Goal: Information Seeking & Learning: Learn about a topic

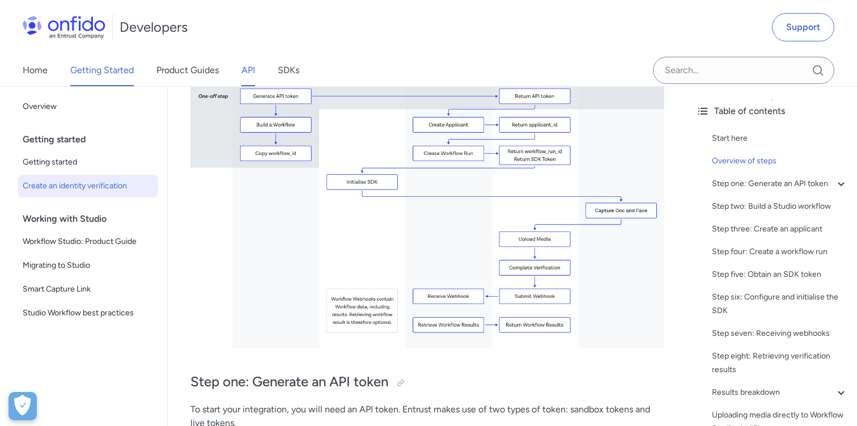
click at [243, 70] on link "API" at bounding box center [249, 70] width 14 height 32
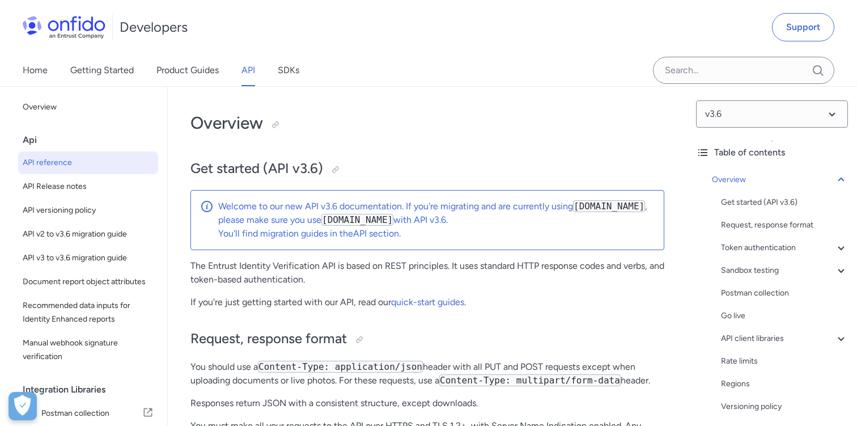
select select "http"
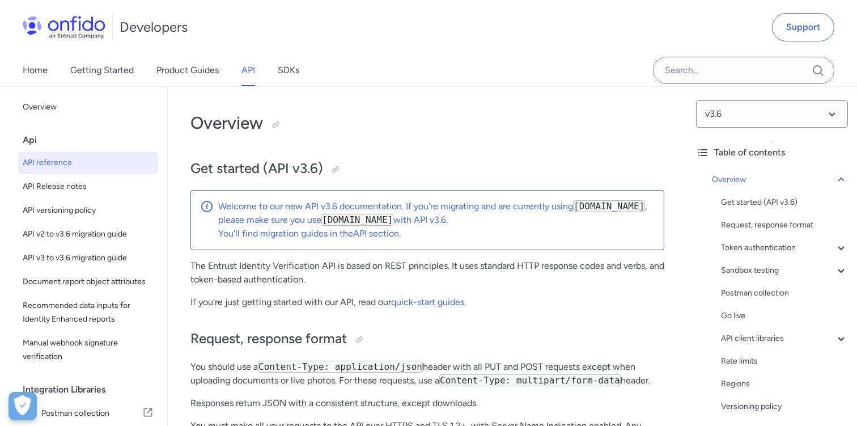
select select "http"
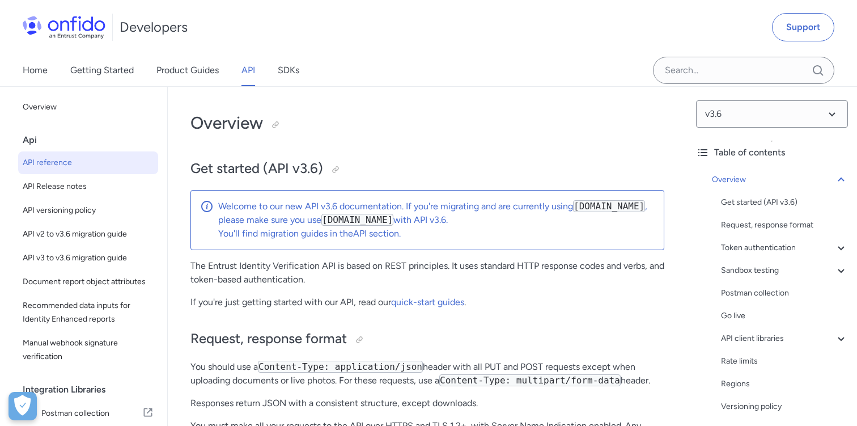
select select "http"
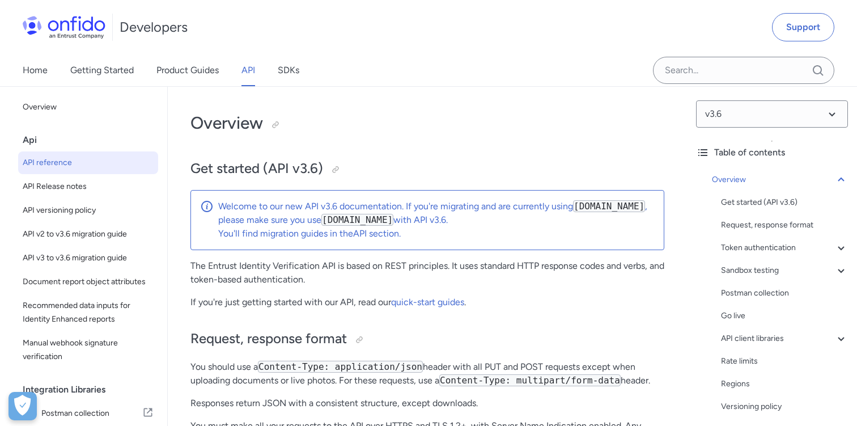
select select "http"
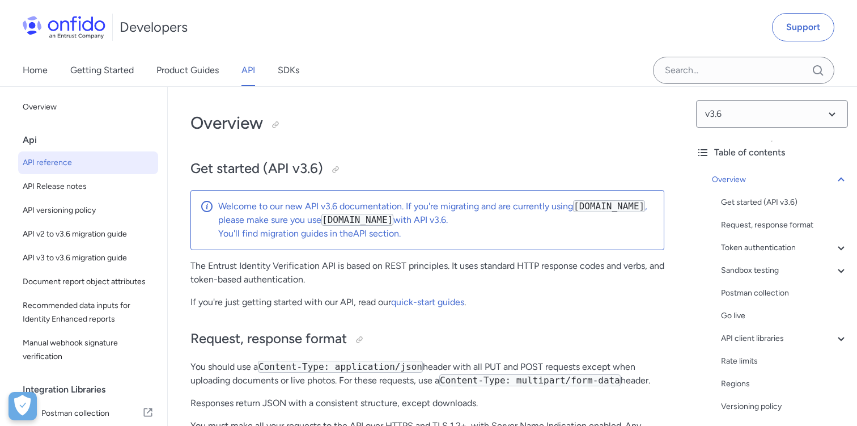
select select "http"
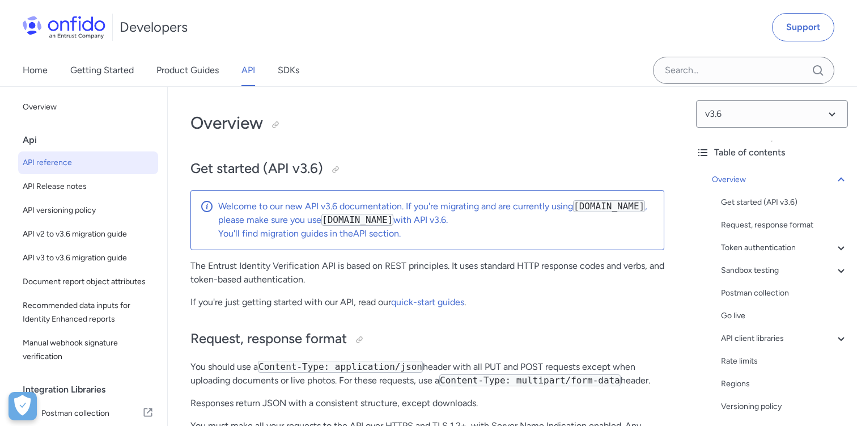
select select "http"
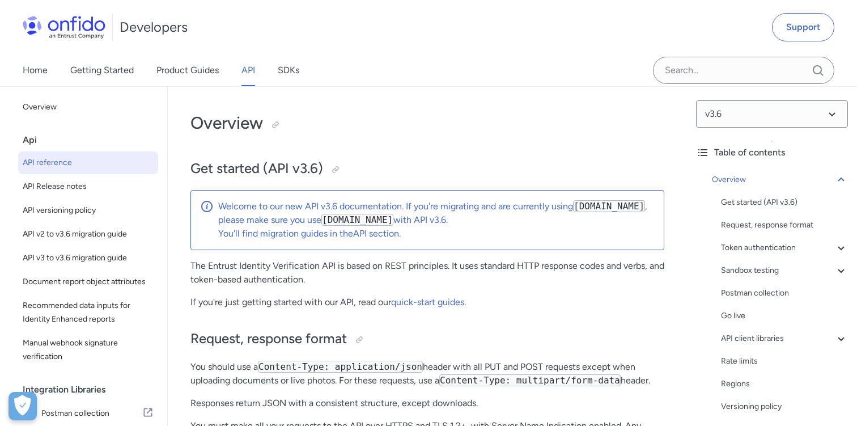
select select "http"
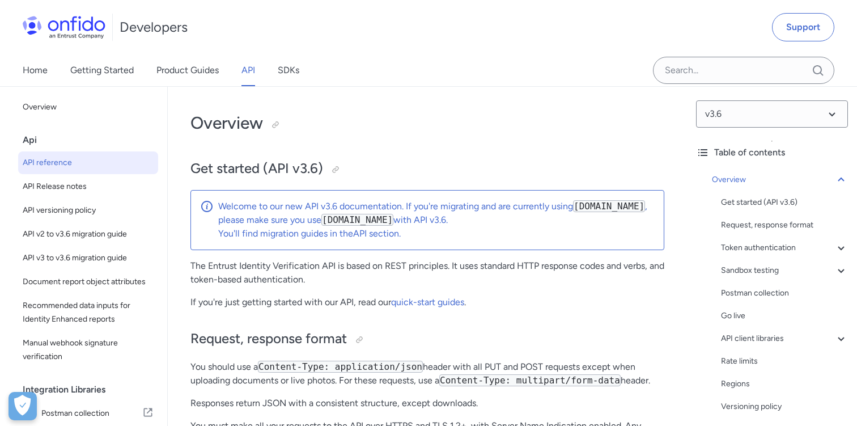
select select "http"
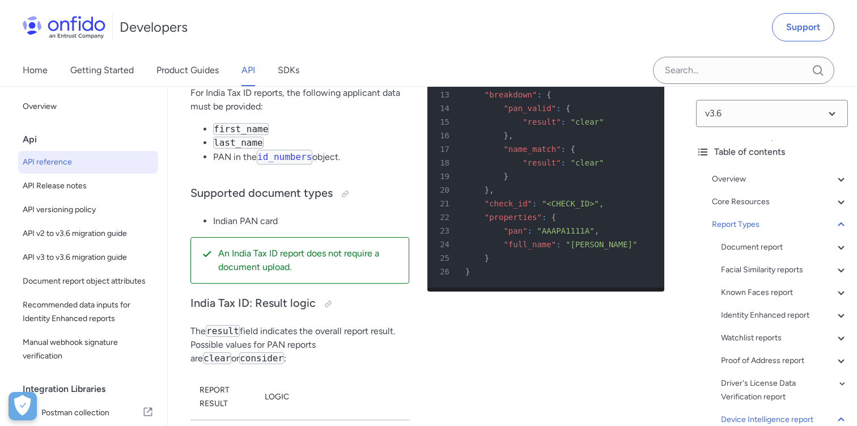
scroll to position [96230, 0]
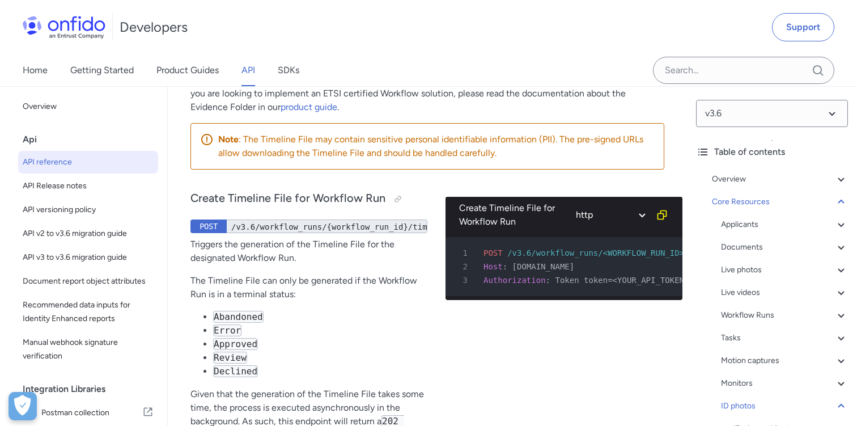
scroll to position [42927, 0]
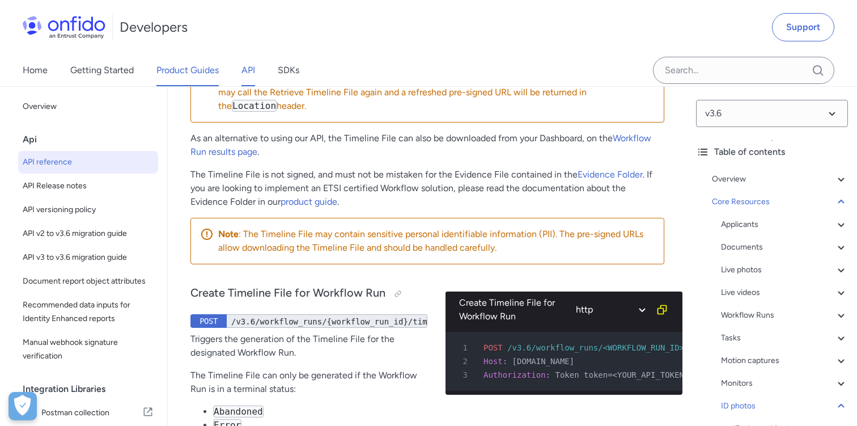
click at [192, 71] on link "Product Guides" at bounding box center [188, 70] width 62 height 32
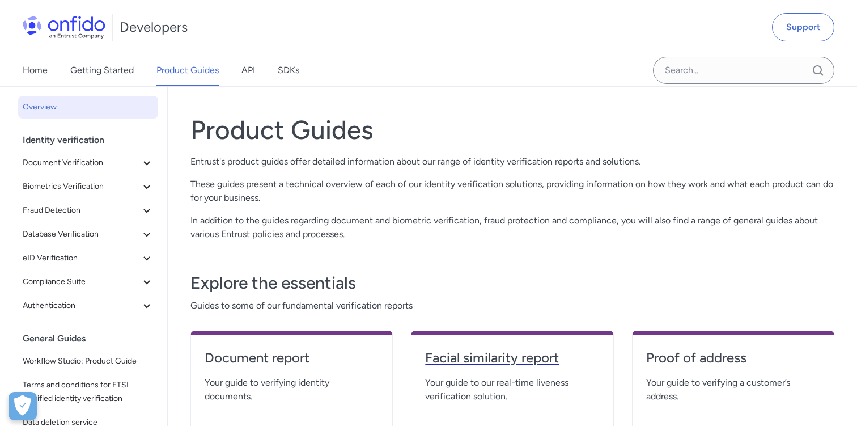
click at [469, 365] on h4 "Facial similarity report" at bounding box center [512, 358] width 174 height 18
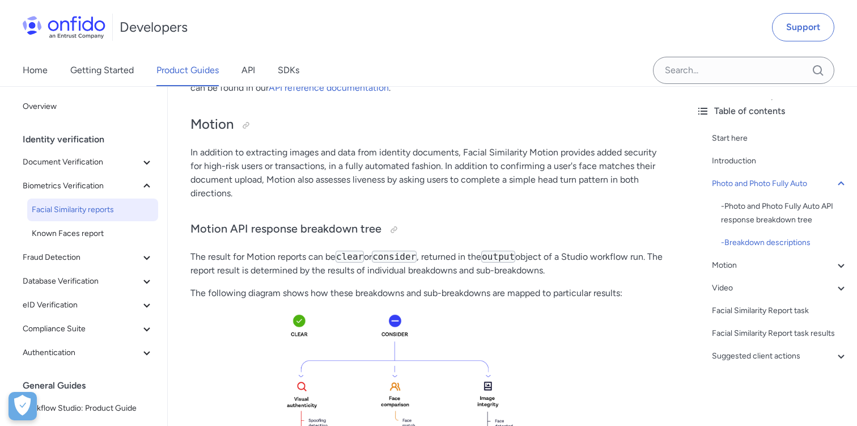
scroll to position [1330, 0]
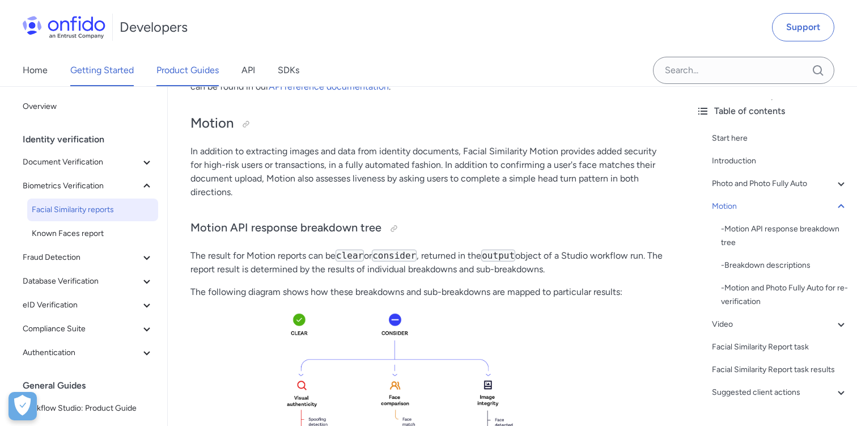
click at [101, 69] on link "Getting Started" at bounding box center [102, 70] width 64 height 32
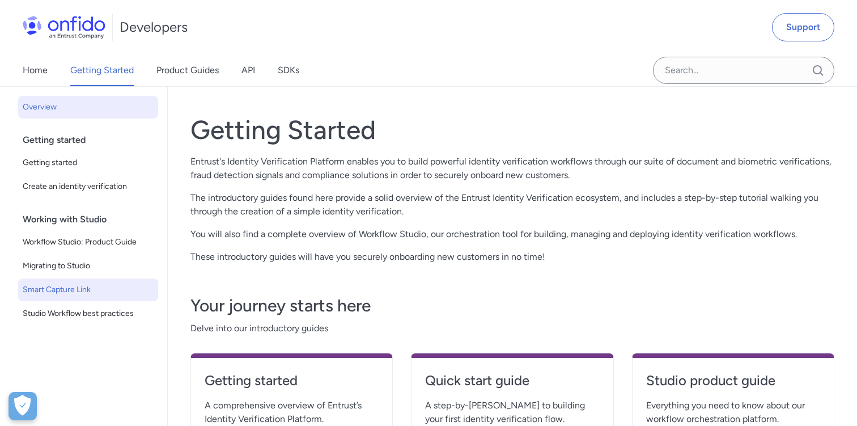
click at [63, 290] on span "Smart Capture Link" at bounding box center [88, 290] width 131 height 14
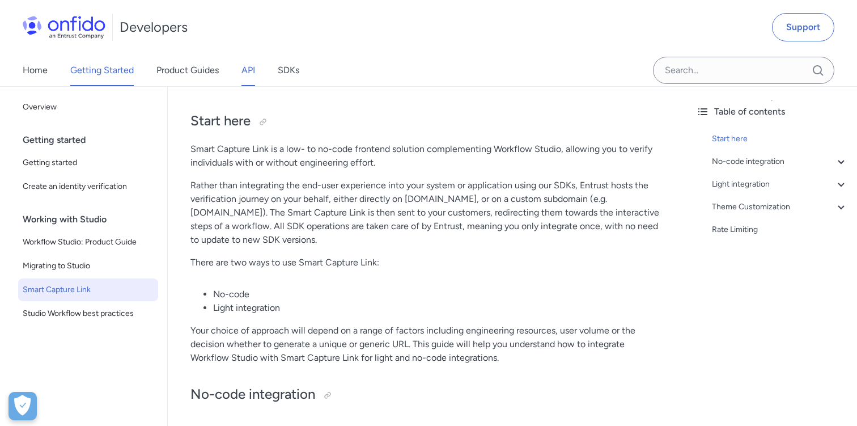
click at [251, 78] on link "API" at bounding box center [249, 70] width 14 height 32
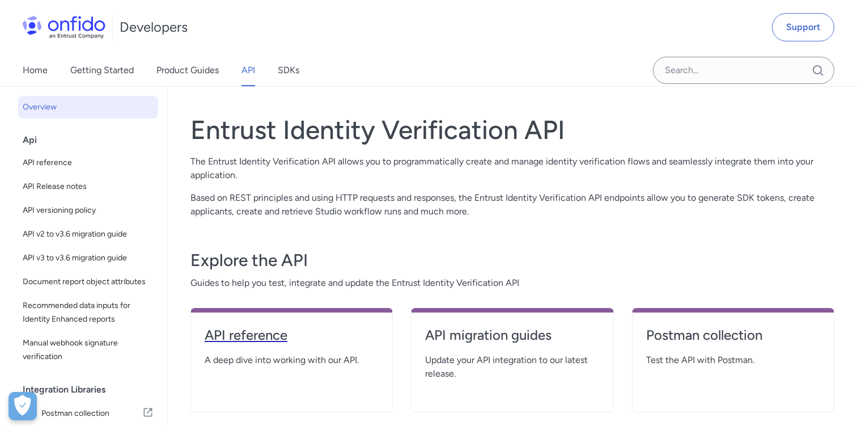
click at [254, 336] on h4 "API reference" at bounding box center [292, 335] width 174 height 18
select select "http"
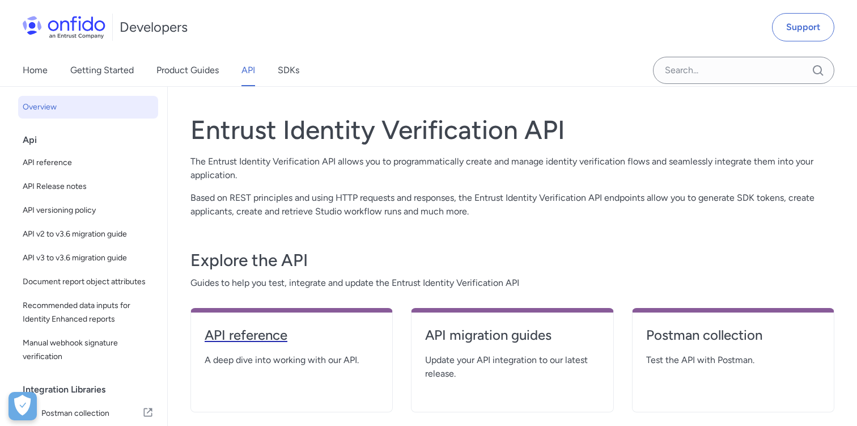
select select "http"
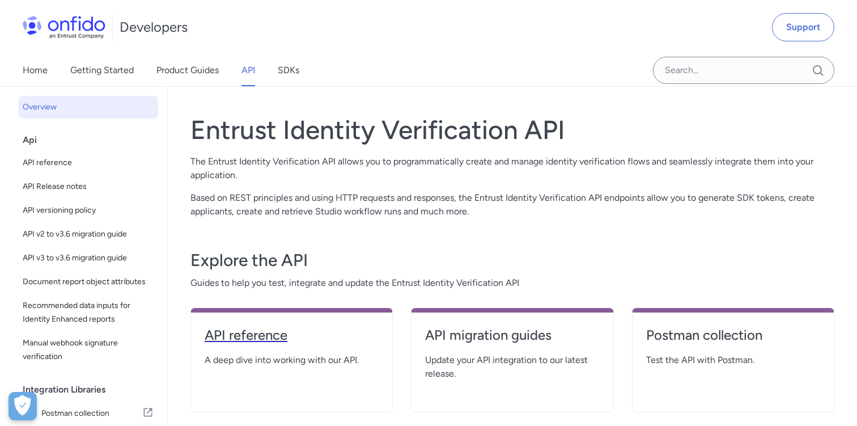
select select "http"
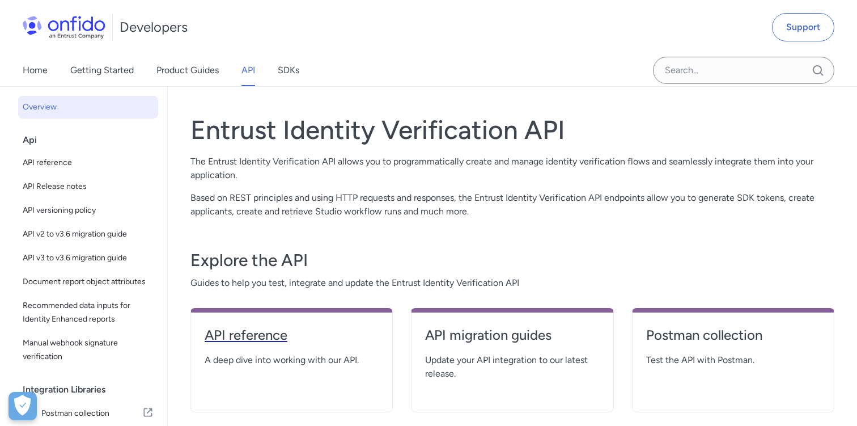
select select "http"
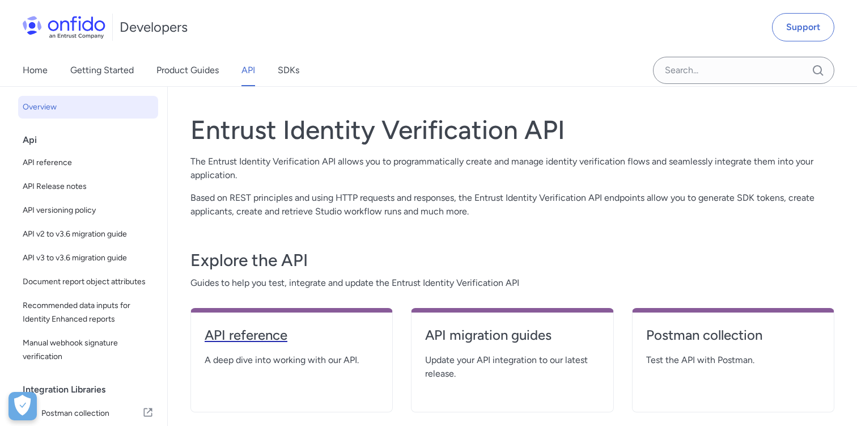
select select "http"
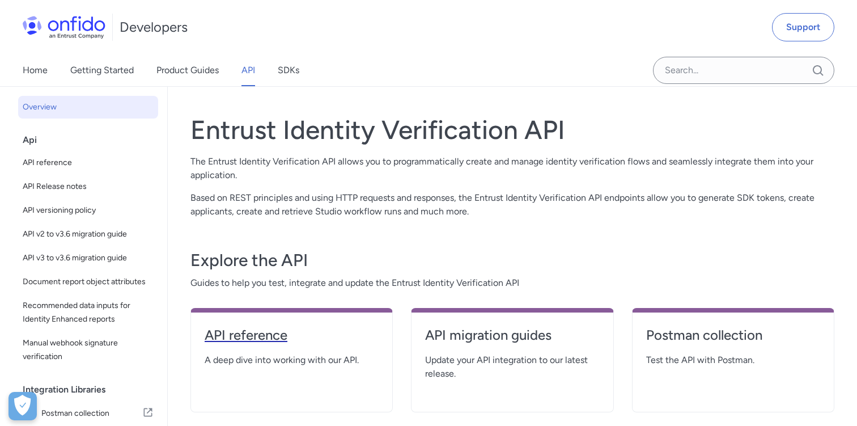
select select "http"
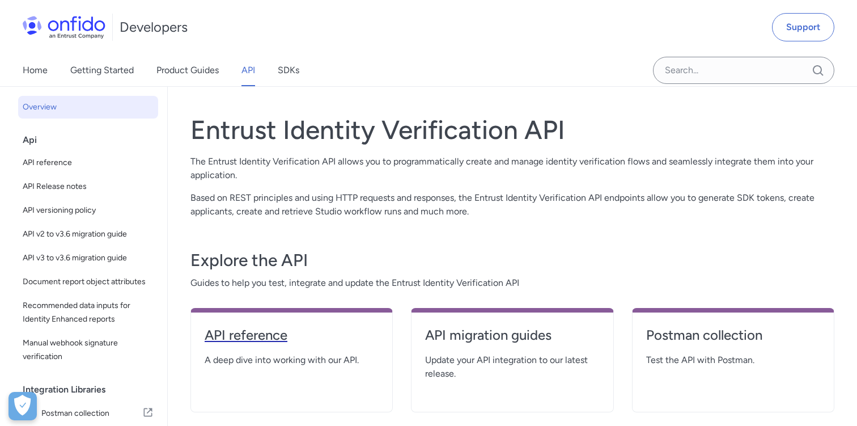
select select "http"
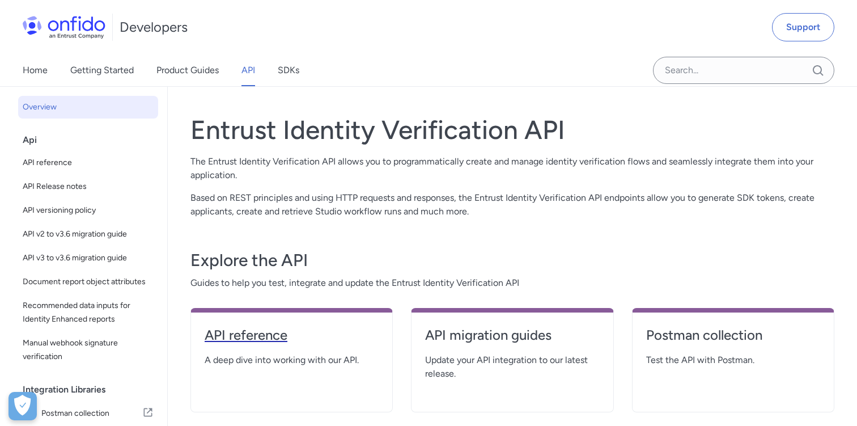
select select "http"
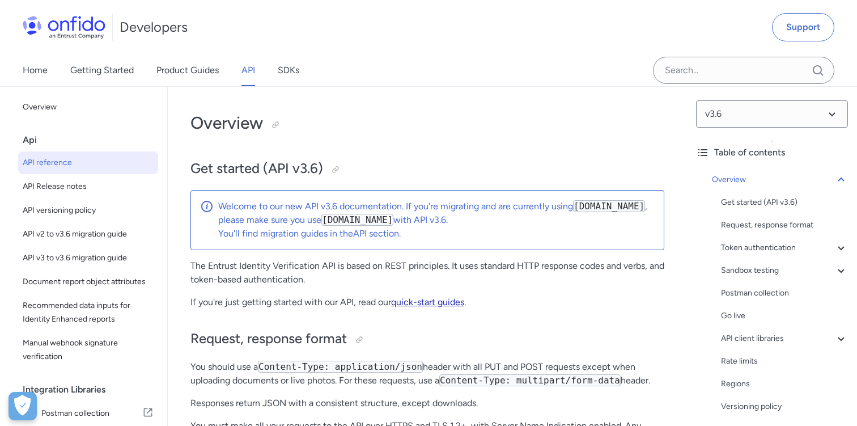
scroll to position [31466, 0]
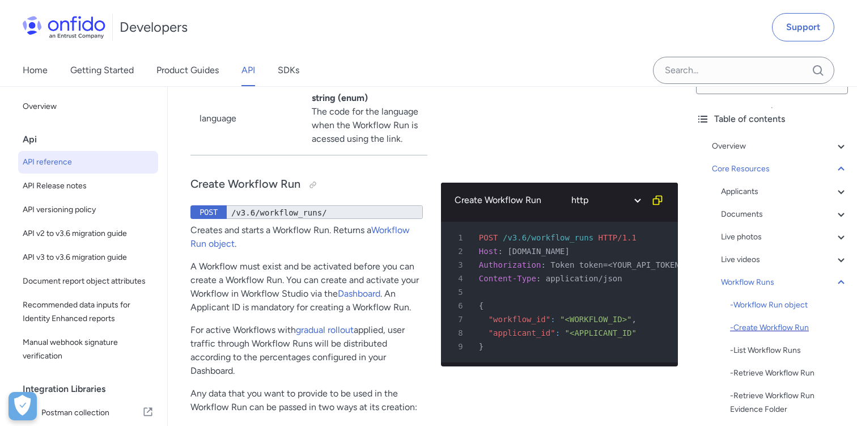
scroll to position [44, 0]
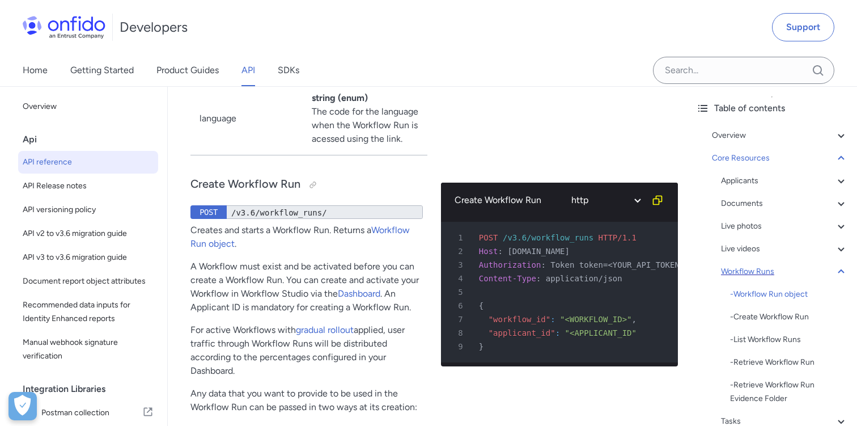
click at [840, 272] on icon at bounding box center [842, 272] width 14 height 14
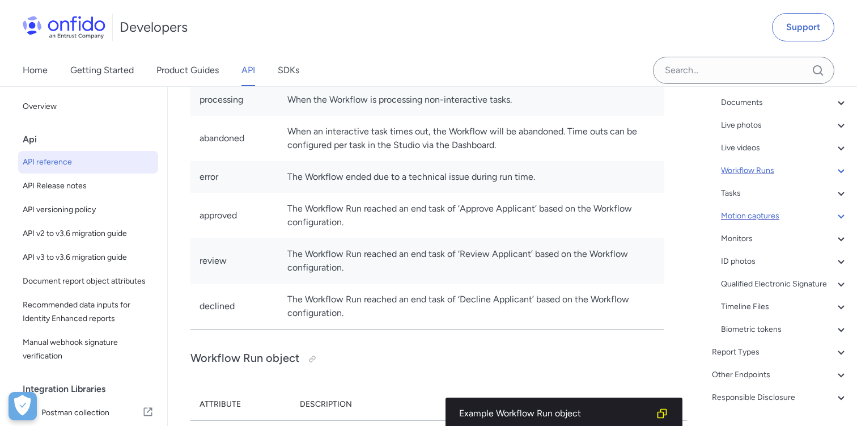
scroll to position [170, 0]
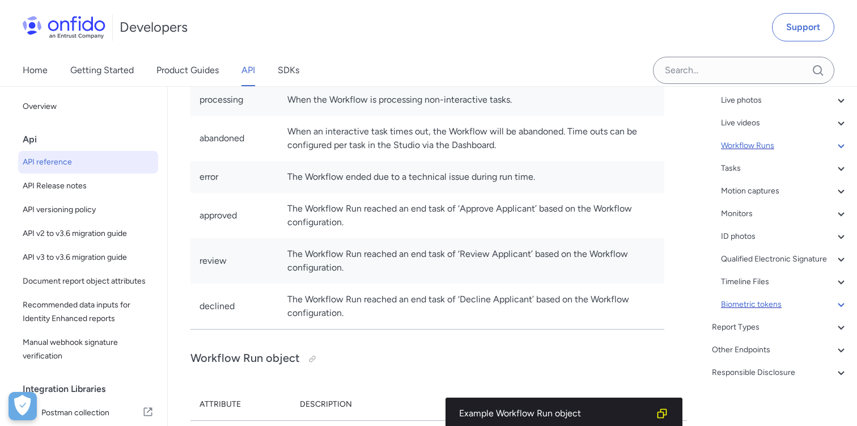
click at [840, 303] on icon at bounding box center [842, 305] width 14 height 14
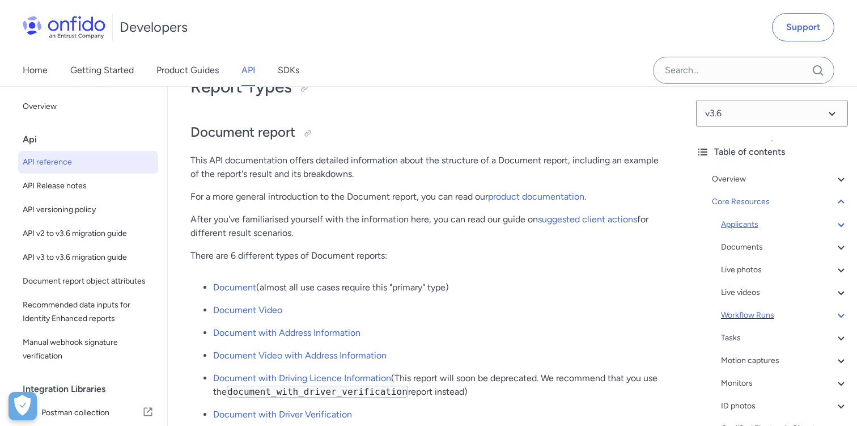
click at [842, 229] on icon at bounding box center [842, 225] width 14 height 14
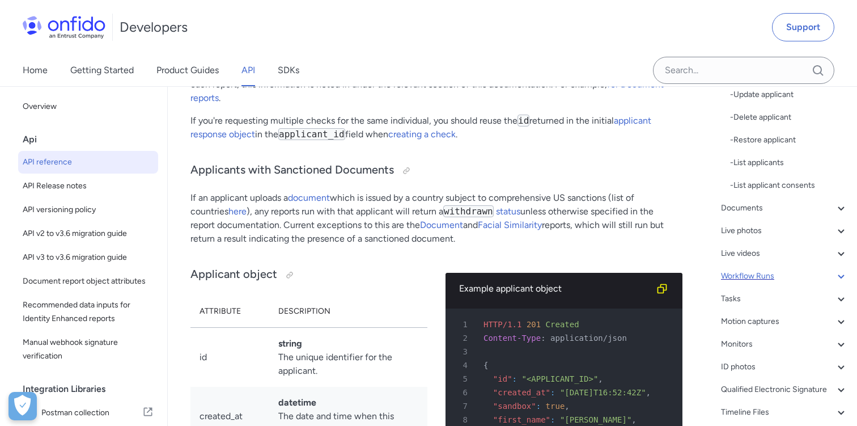
scroll to position [354, 0]
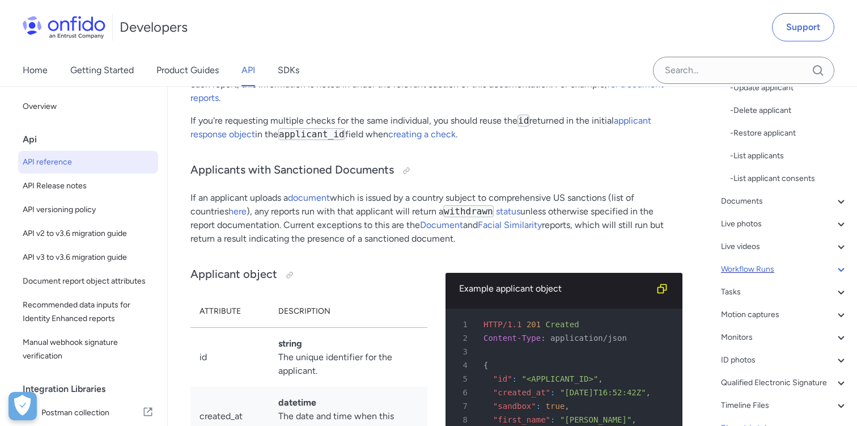
click at [839, 272] on icon at bounding box center [842, 270] width 14 height 14
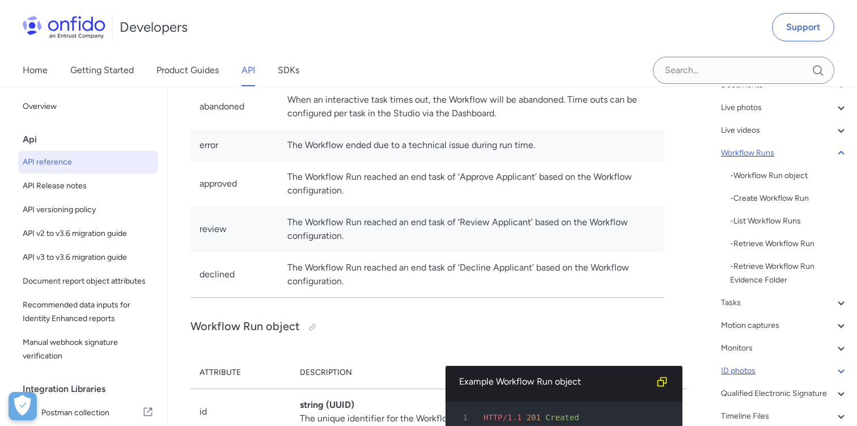
scroll to position [156, 0]
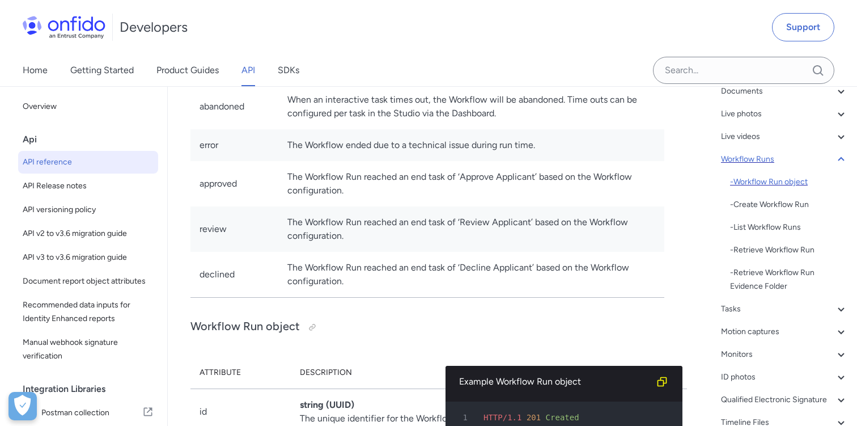
click at [793, 183] on div "- Workflow Run object" at bounding box center [789, 182] width 118 height 14
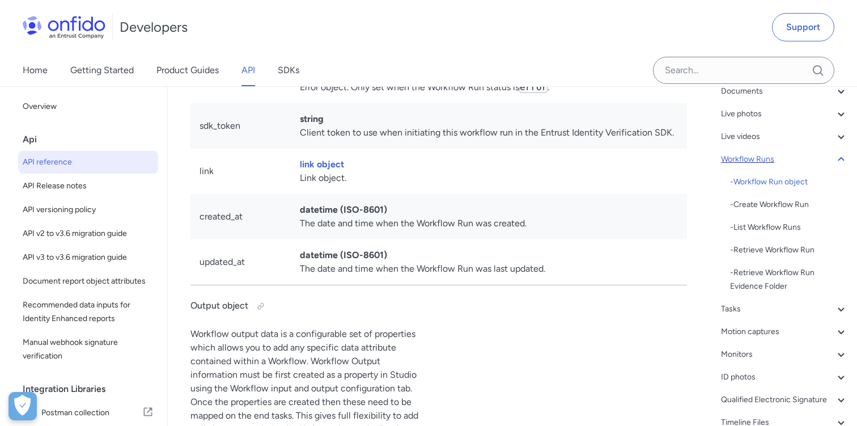
scroll to position [28574, 0]
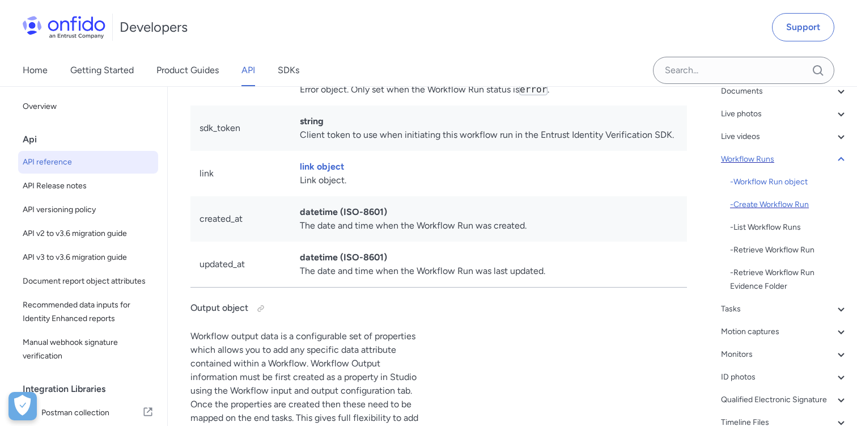
click at [779, 206] on div "- Create Workflow Run" at bounding box center [789, 205] width 118 height 14
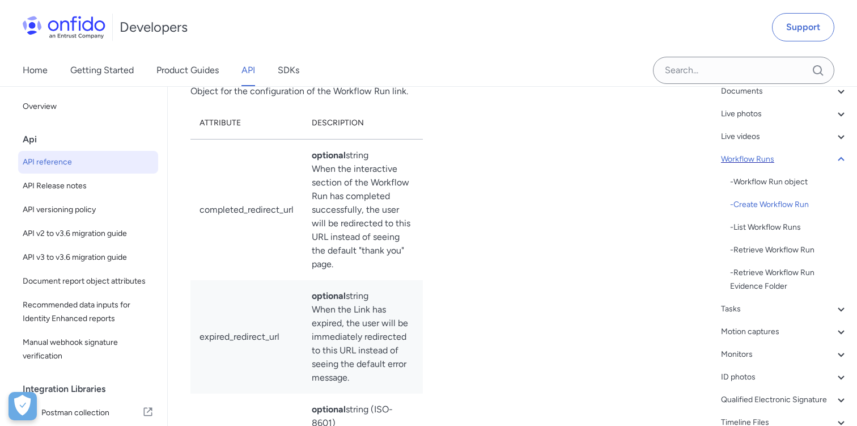
scroll to position [31063, 0]
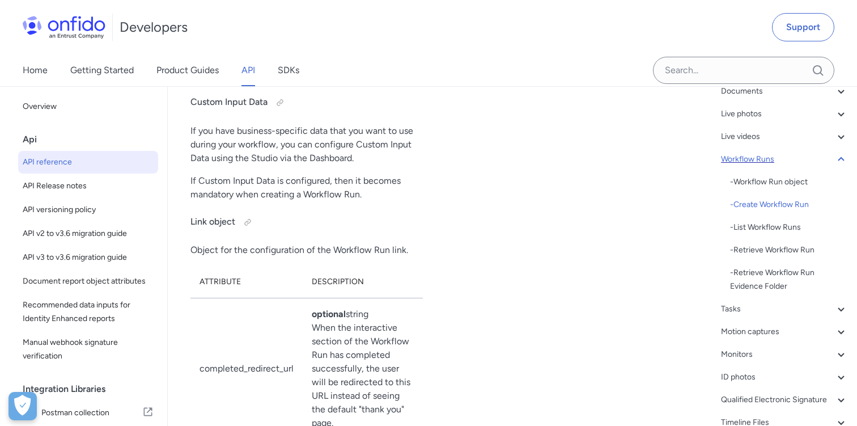
scroll to position [30881, 0]
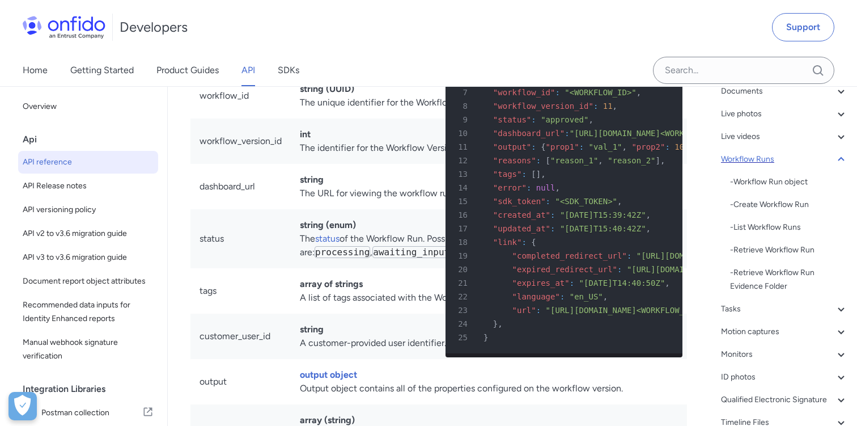
scroll to position [28170, 0]
click at [281, 71] on link "SDKs" at bounding box center [289, 70] width 22 height 32
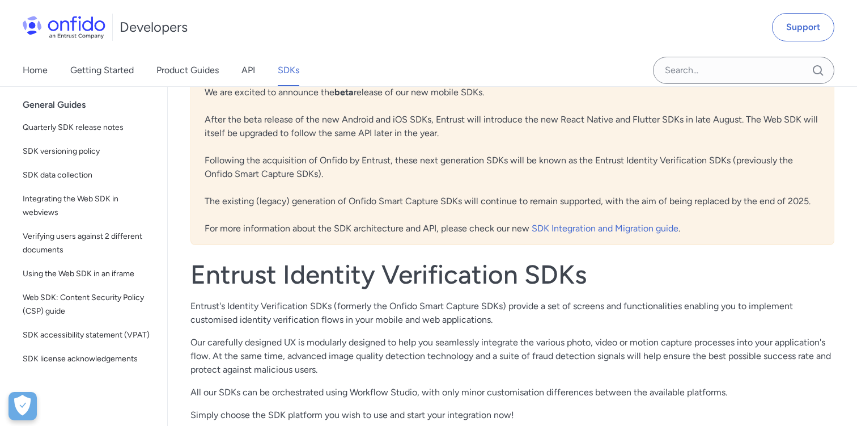
scroll to position [43, 0]
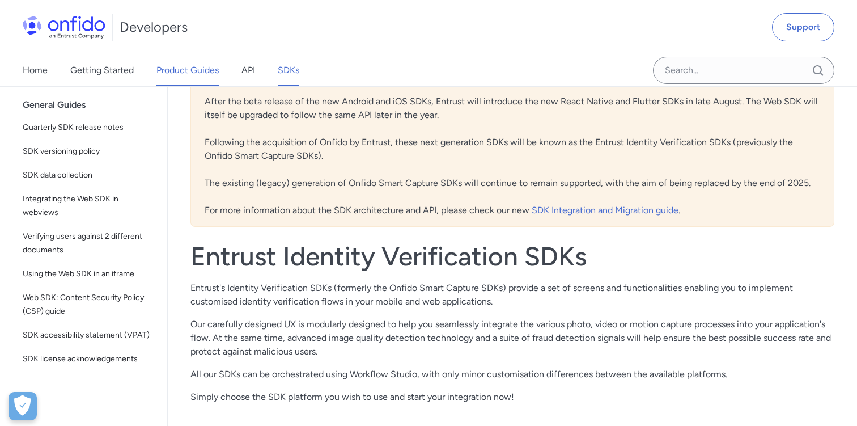
click at [184, 69] on link "Product Guides" at bounding box center [188, 70] width 62 height 32
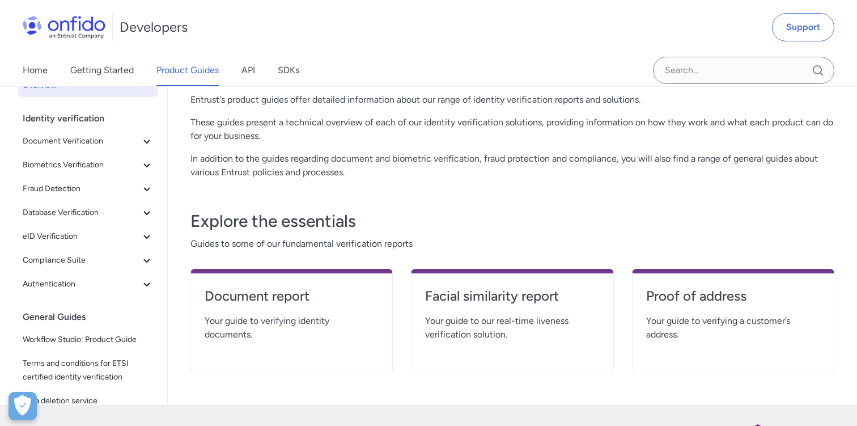
scroll to position [64, 0]
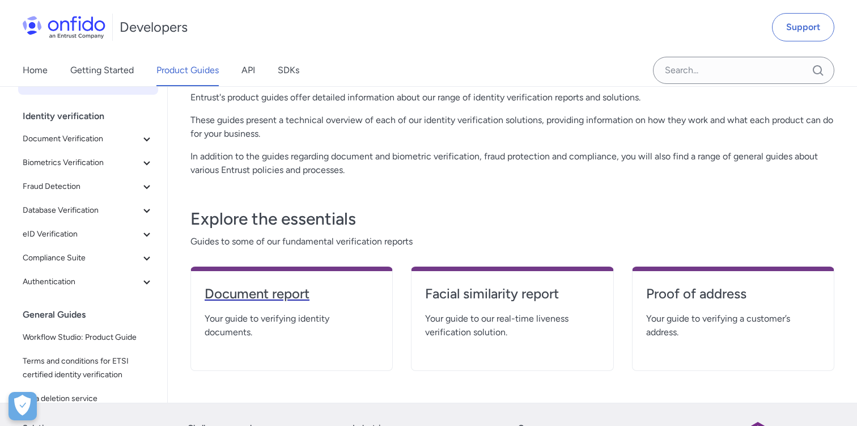
click at [290, 291] on h4 "Document report" at bounding box center [292, 294] width 174 height 18
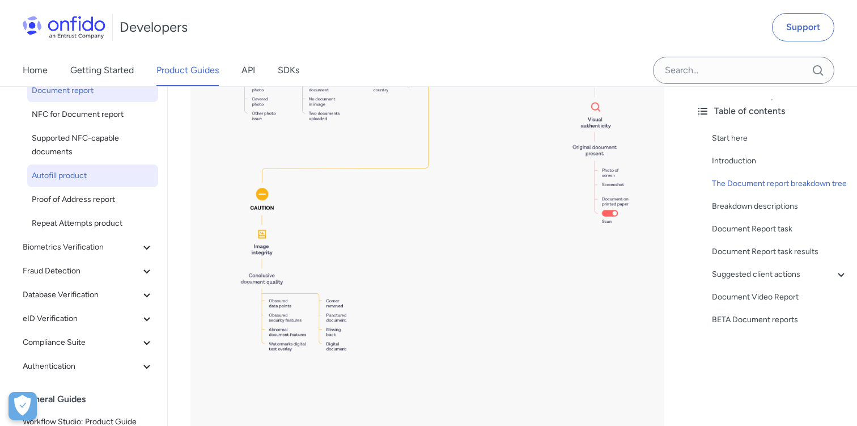
scroll to position [121, 0]
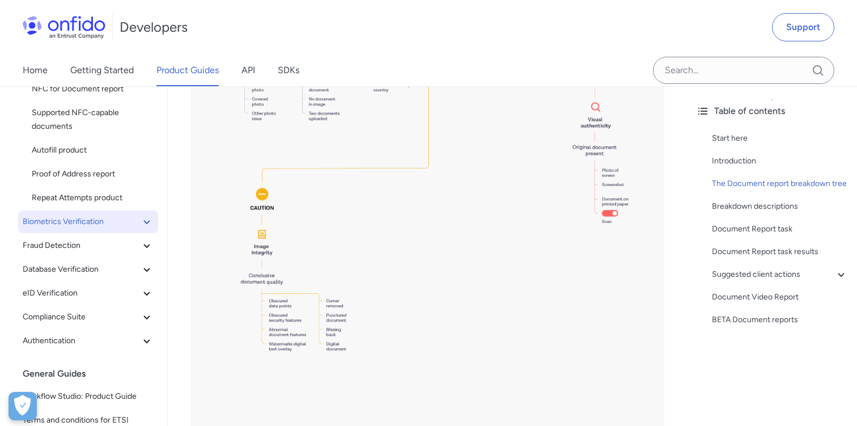
click at [146, 225] on icon at bounding box center [147, 222] width 14 height 14
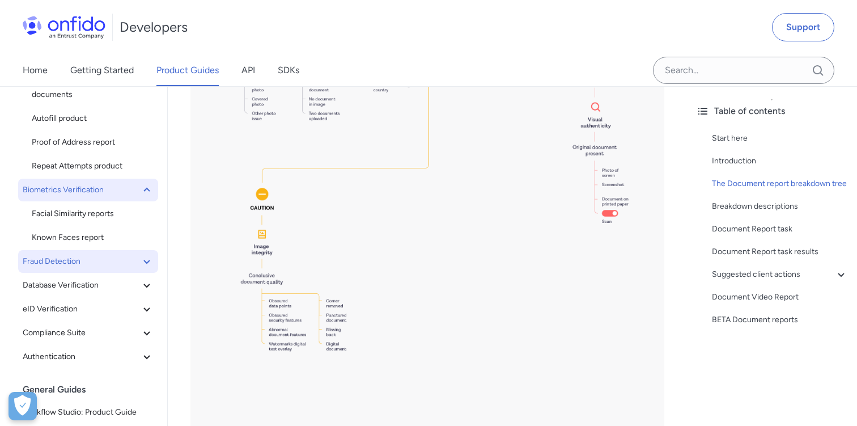
scroll to position [153, 0]
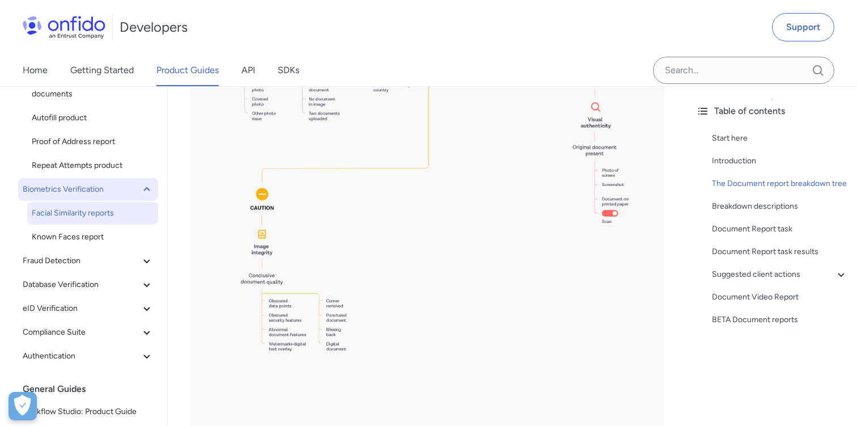
click at [103, 216] on span "Facial Similarity reports" at bounding box center [93, 213] width 122 height 14
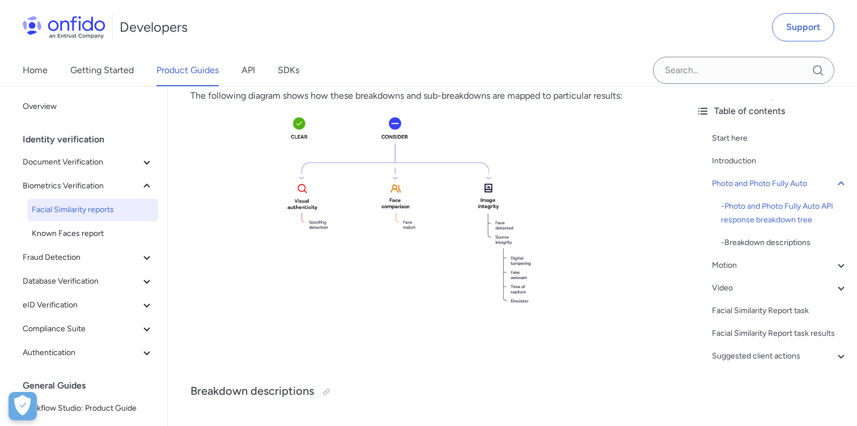
scroll to position [531, 0]
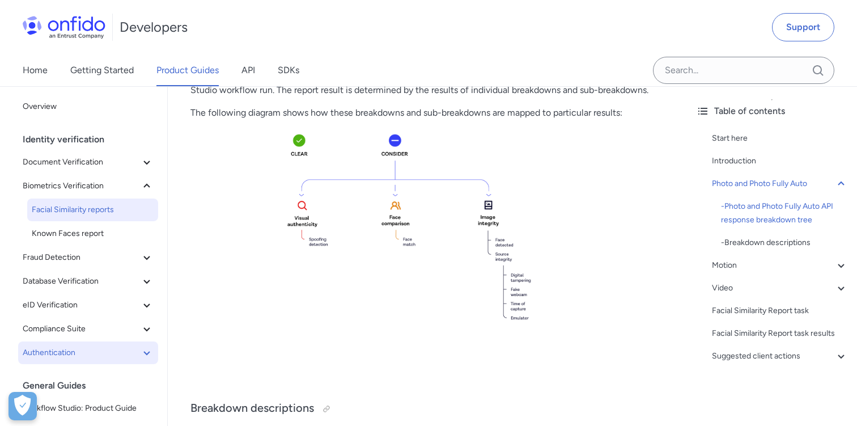
click at [149, 352] on icon at bounding box center [146, 353] width 6 height 4
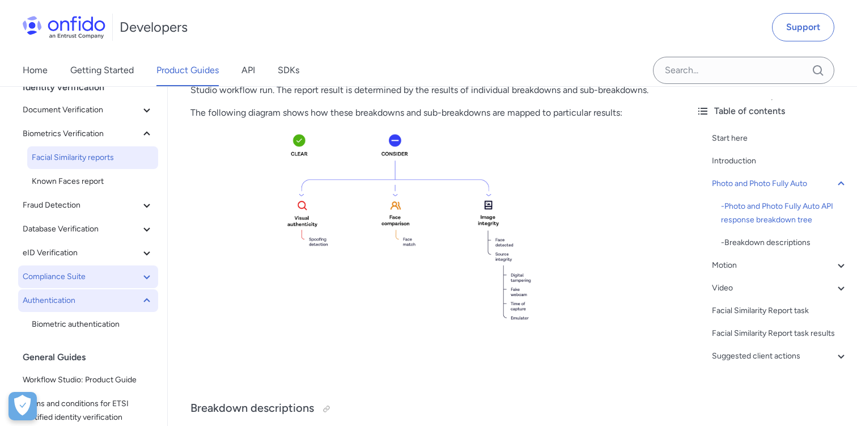
scroll to position [55, 0]
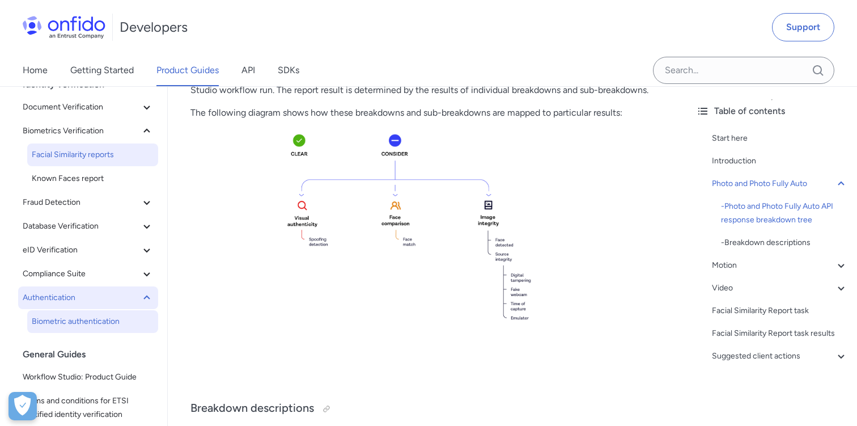
click at [104, 322] on span "Biometric authentication" at bounding box center [93, 322] width 122 height 14
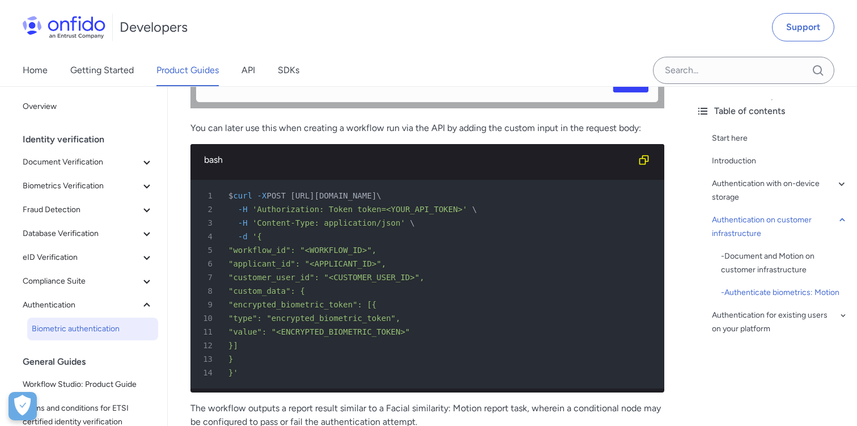
scroll to position [3498, 0]
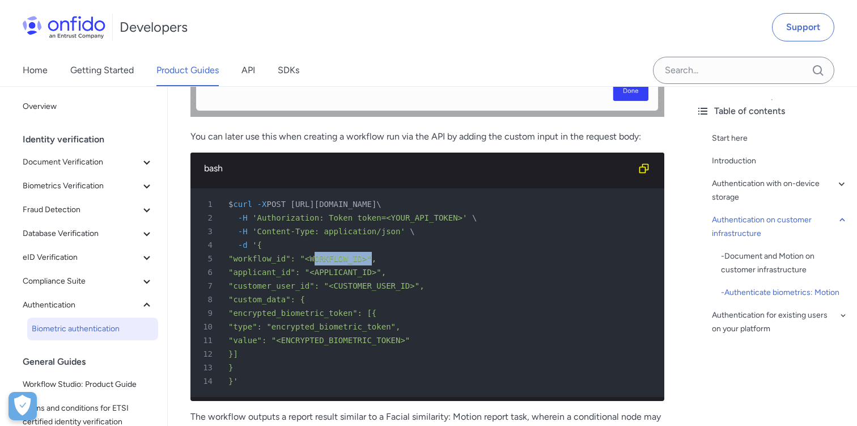
drag, startPoint x: 315, startPoint y: 258, endPoint x: 374, endPoint y: 257, distance: 58.4
click at [374, 257] on span ""workflow_id": "<WORKFLOW_ID>"," at bounding box center [303, 258] width 148 height 9
click at [350, 271] on span ""applicant_id": "<APPLICANT_ID>"," at bounding box center [308, 272] width 158 height 9
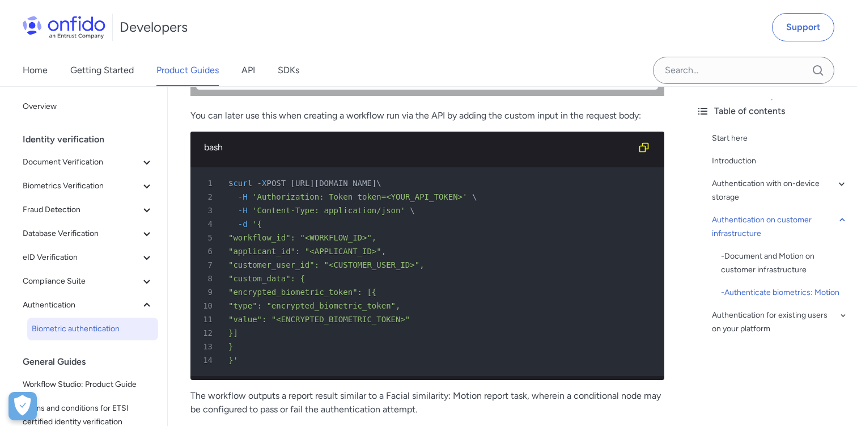
scroll to position [3500, 0]
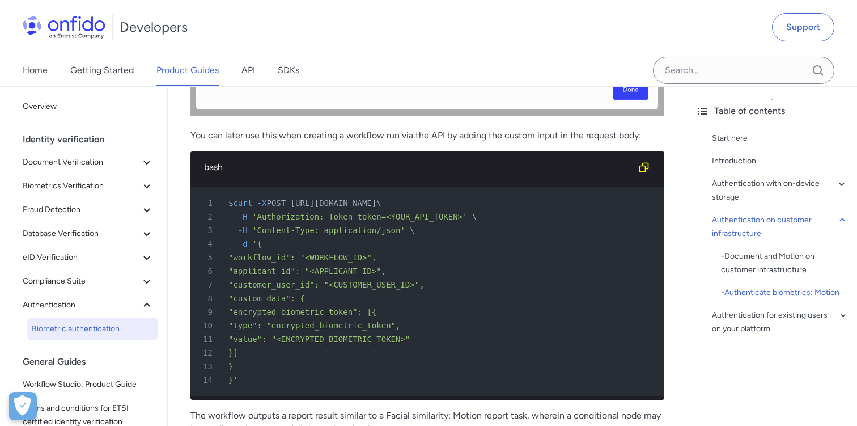
click at [327, 264] on div "6 "applicant_id": "<APPLICANT_ID>"," at bounding box center [422, 271] width 454 height 14
click at [648, 167] on icon "Copy code snippet button" at bounding box center [644, 167] width 11 height 11
click at [348, 256] on span ""workflow_id": "<WORKFLOW_ID>"," at bounding box center [303, 257] width 148 height 9
drag, startPoint x: 257, startPoint y: 243, endPoint x: 250, endPoint y: 369, distance: 125.5
click at [250, 369] on pre "1 $ curl -X POST https://api.eu.onfido.com/v3.6/workflow_runs \ 2 -H 'Authoriza…" at bounding box center [428, 291] width 474 height 209
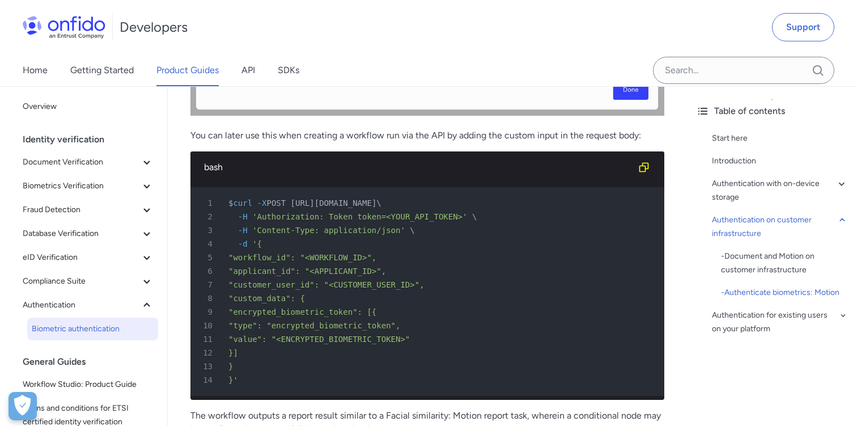
click at [250, 369] on div "13 }" at bounding box center [422, 367] width 454 height 14
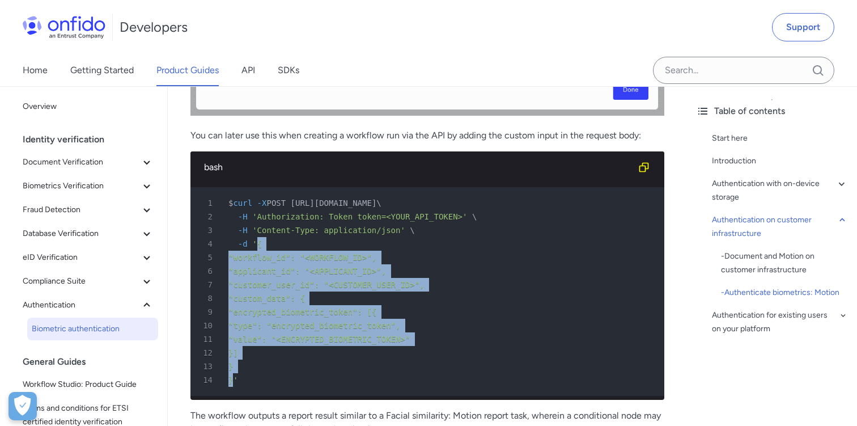
drag, startPoint x: 235, startPoint y: 377, endPoint x: 257, endPoint y: 248, distance: 130.7
click at [257, 248] on pre "1 $ curl -X POST https://api.eu.onfido.com/v3.6/workflow_runs \ 2 -H 'Authoriza…" at bounding box center [428, 291] width 474 height 209
copy pre "{ 5 "workflow_id": "<WORKFLOW_ID>", 6 "applicant_id": "<APPLICANT_ID>", 7 "cust…"
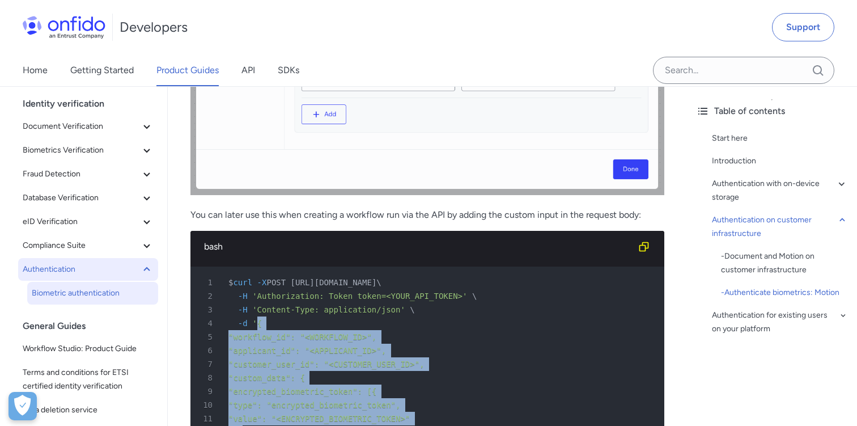
scroll to position [39, 0]
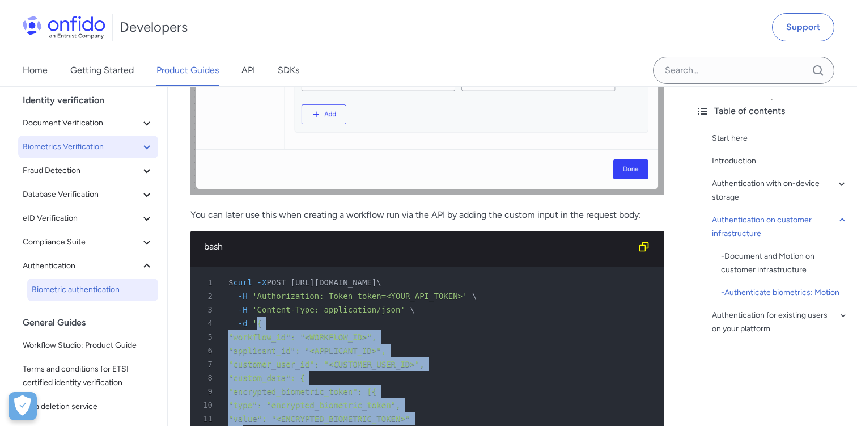
click at [145, 143] on icon at bounding box center [147, 147] width 14 height 14
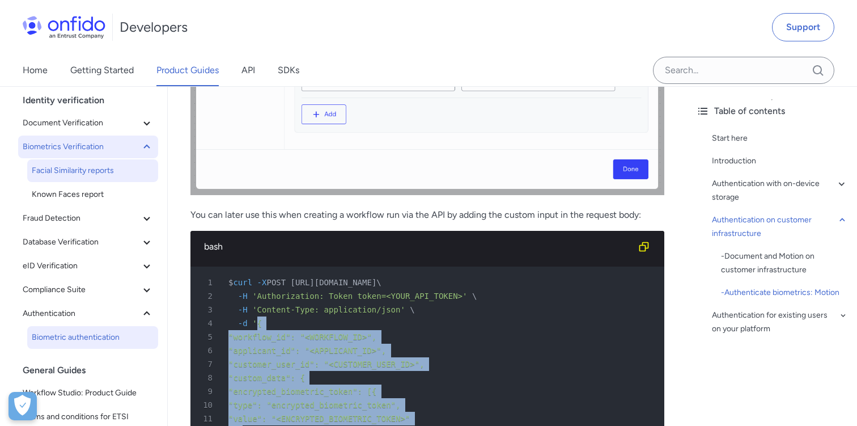
click at [94, 175] on span "Facial Similarity reports" at bounding box center [93, 171] width 122 height 14
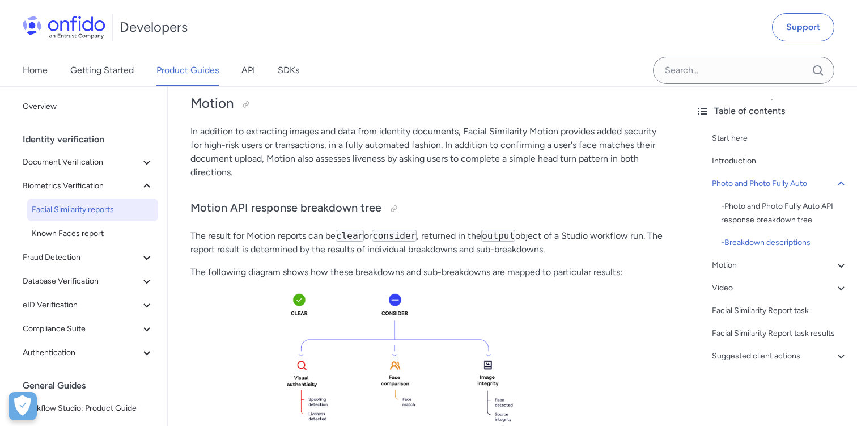
scroll to position [1356, 0]
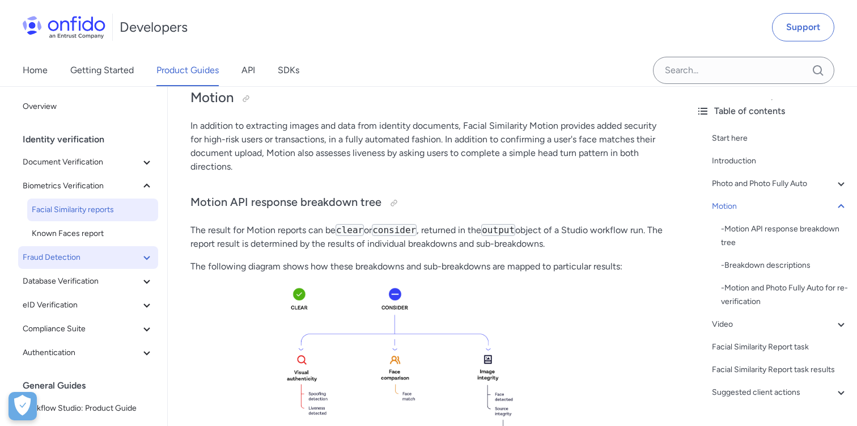
click at [149, 260] on icon at bounding box center [147, 258] width 14 height 14
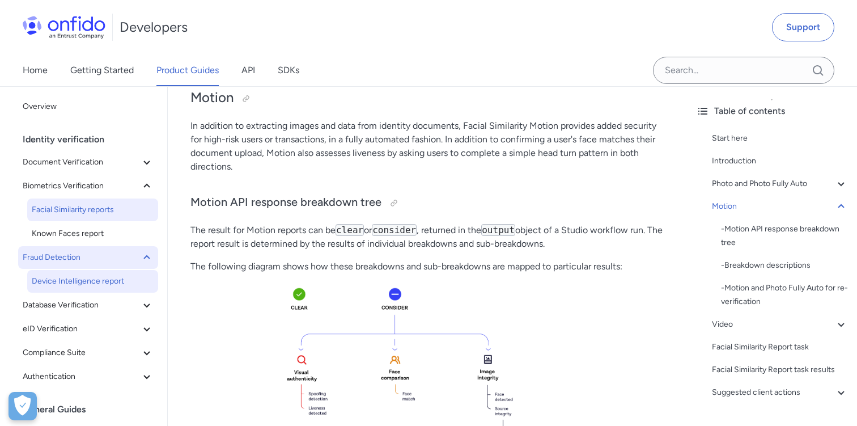
click at [105, 284] on span "Device Intelligence report" at bounding box center [93, 281] width 122 height 14
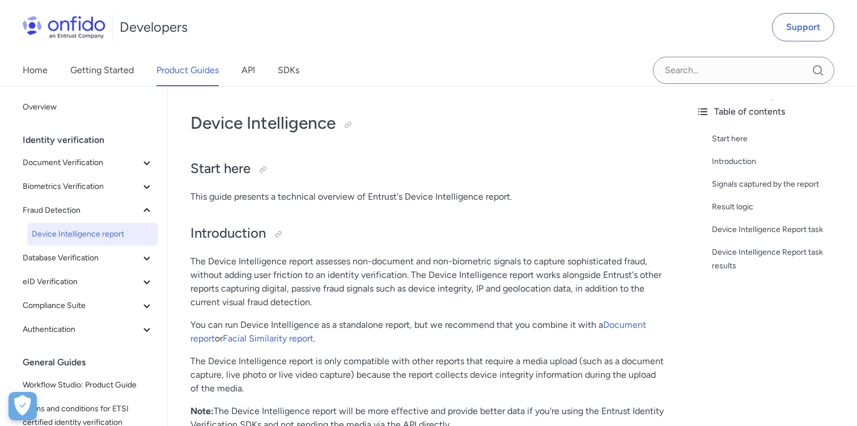
click at [104, 235] on span "Device Intelligence report" at bounding box center [93, 234] width 122 height 14
click at [137, 159] on span "Document Verification" at bounding box center [81, 163] width 117 height 14
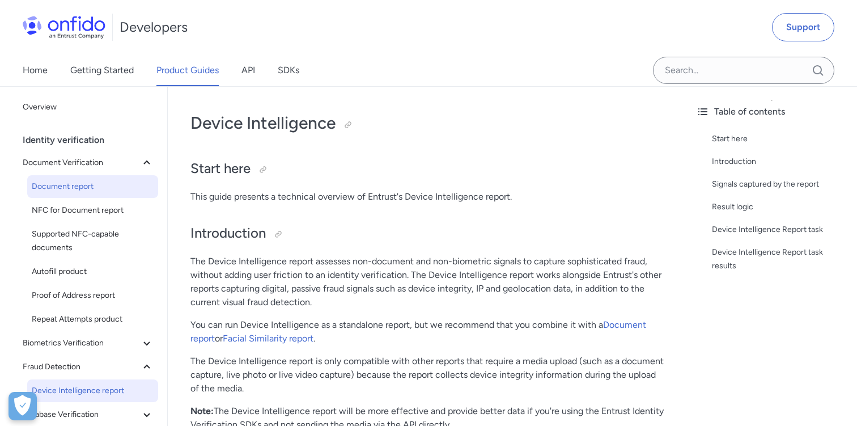
click at [102, 183] on span "Document report" at bounding box center [93, 187] width 122 height 14
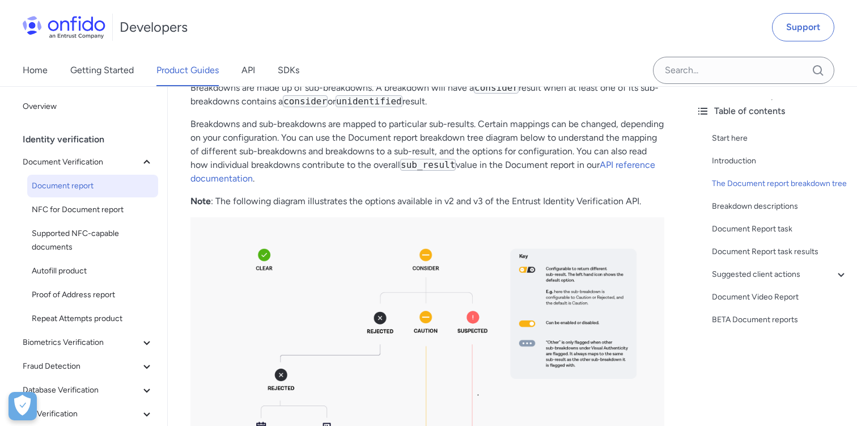
scroll to position [449, 0]
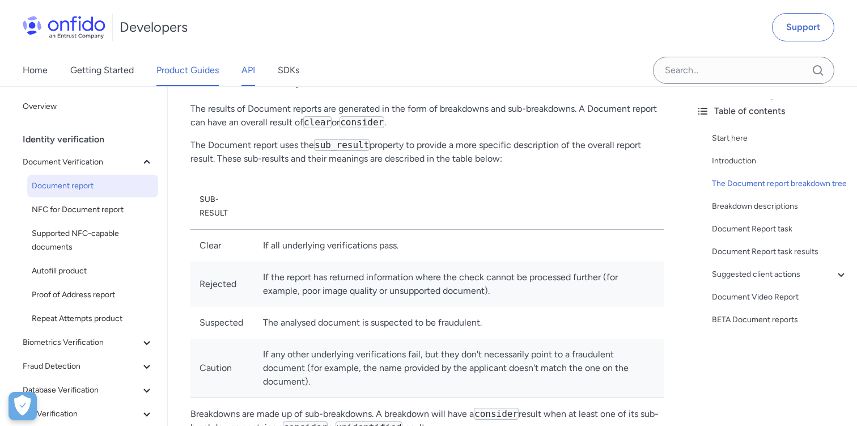
click at [246, 78] on link "API" at bounding box center [249, 70] width 14 height 32
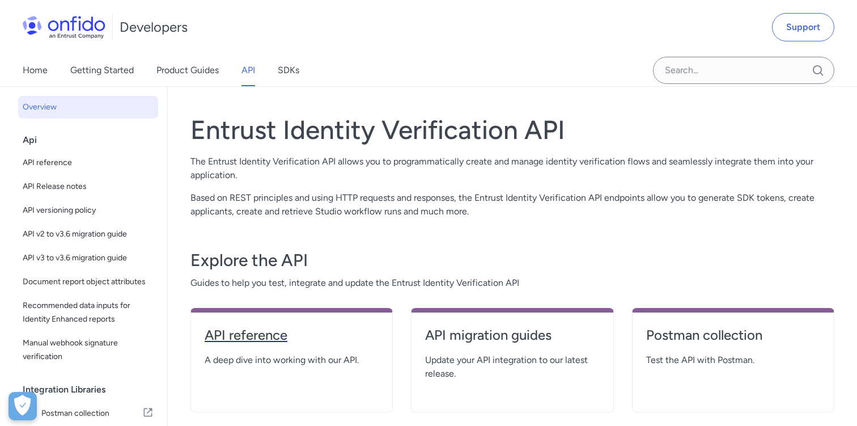
click at [252, 348] on link "API reference" at bounding box center [292, 339] width 174 height 27
select select "http"
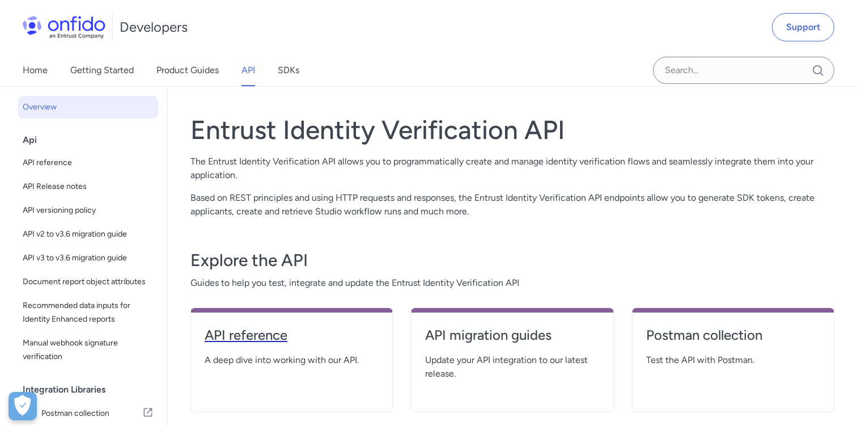
select select "http"
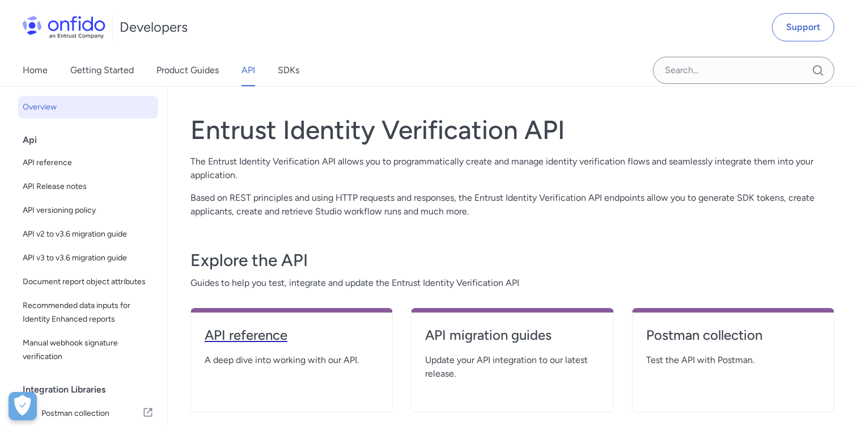
select select "http"
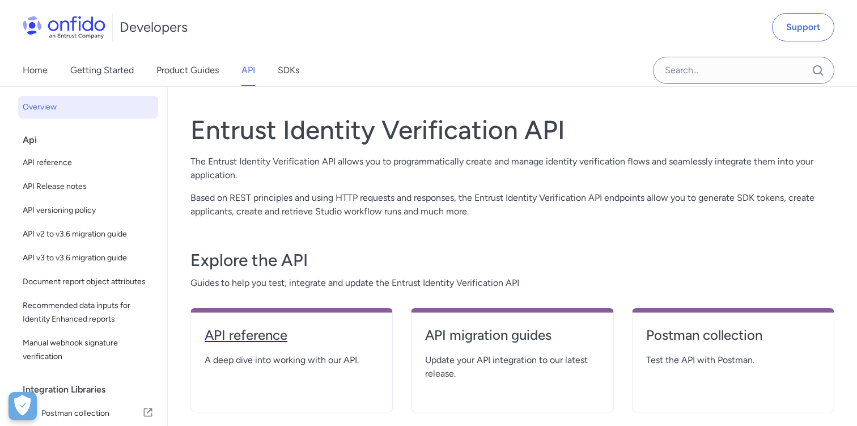
select select "http"
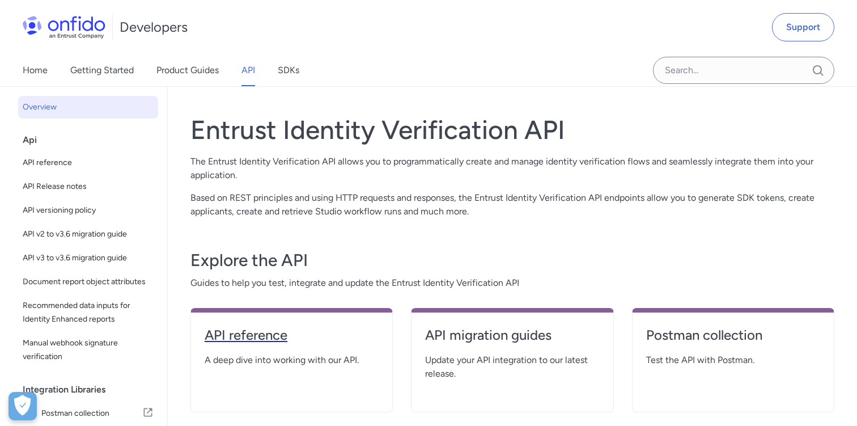
select select "http"
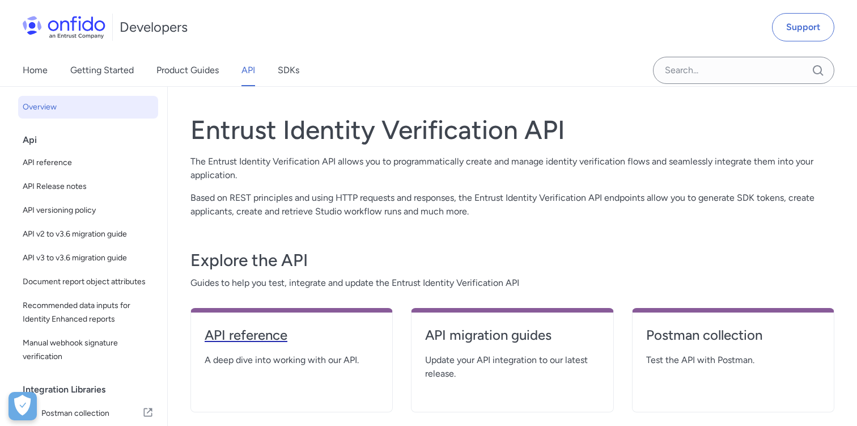
select select "http"
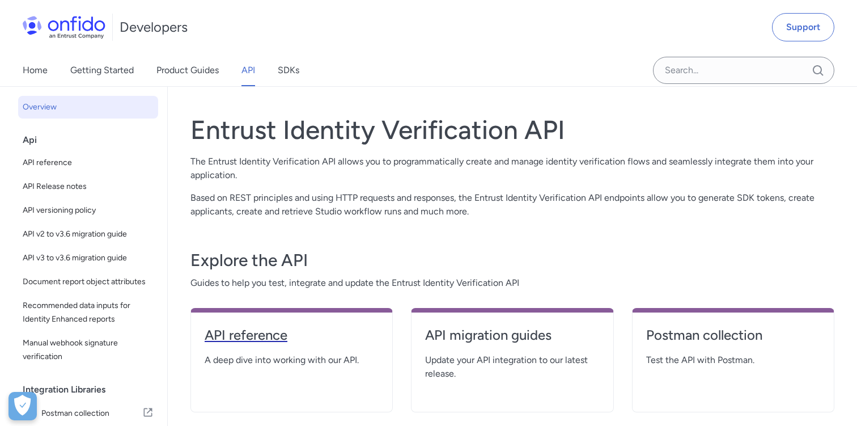
select select "http"
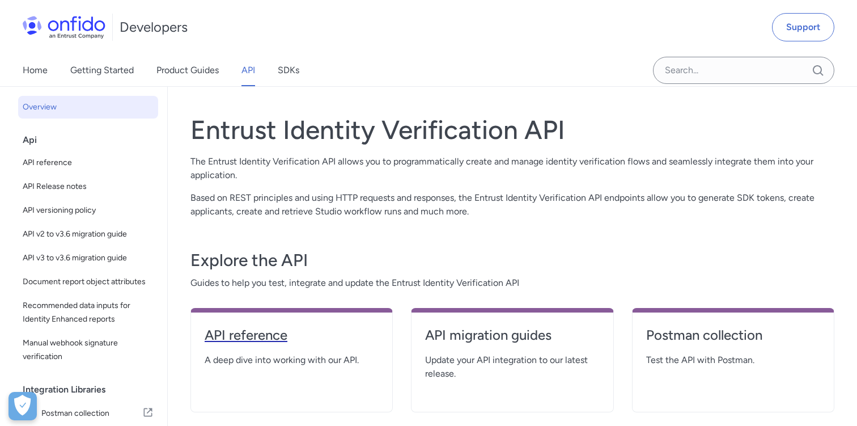
select select "http"
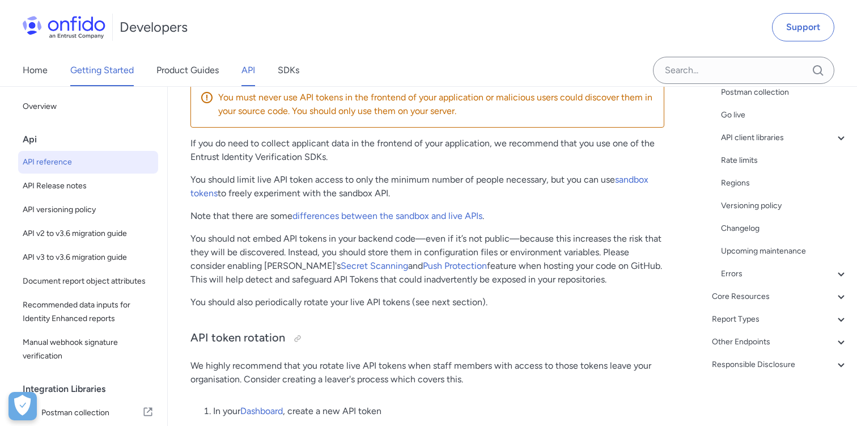
click at [91, 77] on link "Getting Started" at bounding box center [102, 70] width 64 height 32
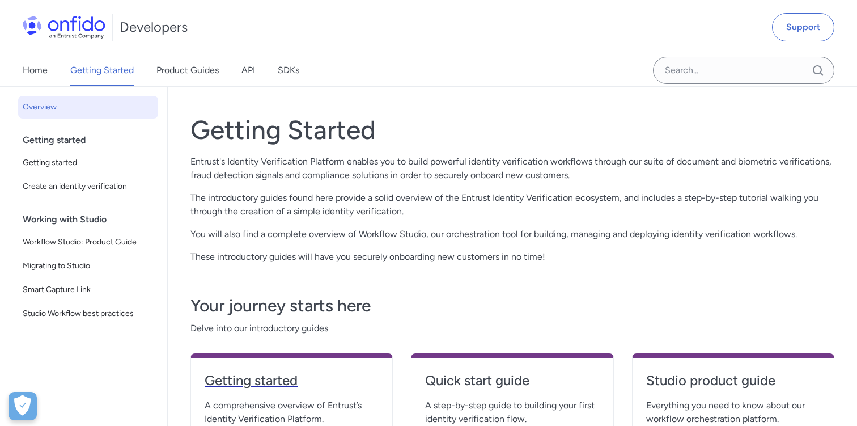
click at [263, 385] on h4 "Getting started" at bounding box center [292, 380] width 174 height 18
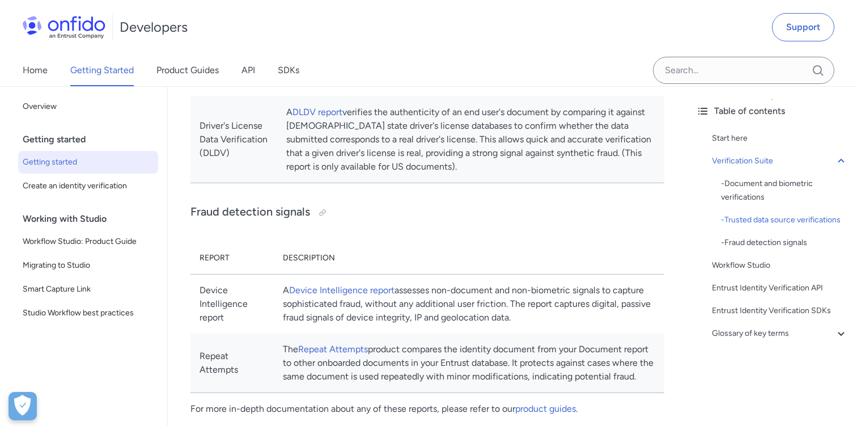
scroll to position [1022, 0]
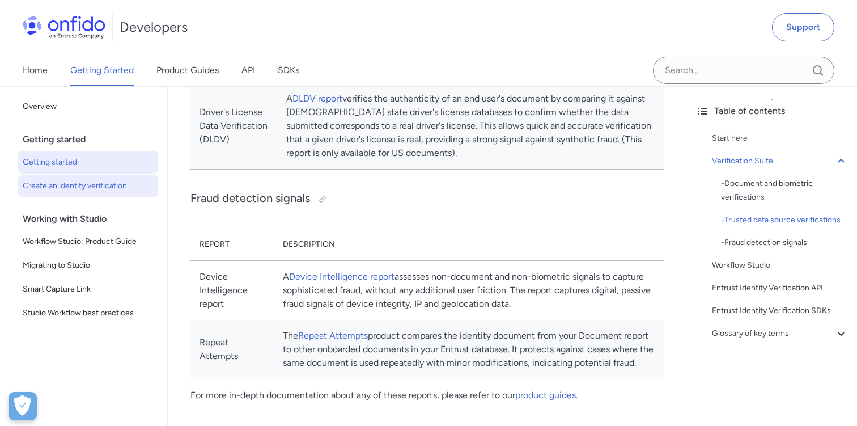
click at [91, 189] on span "Create an identity verification" at bounding box center [88, 186] width 131 height 14
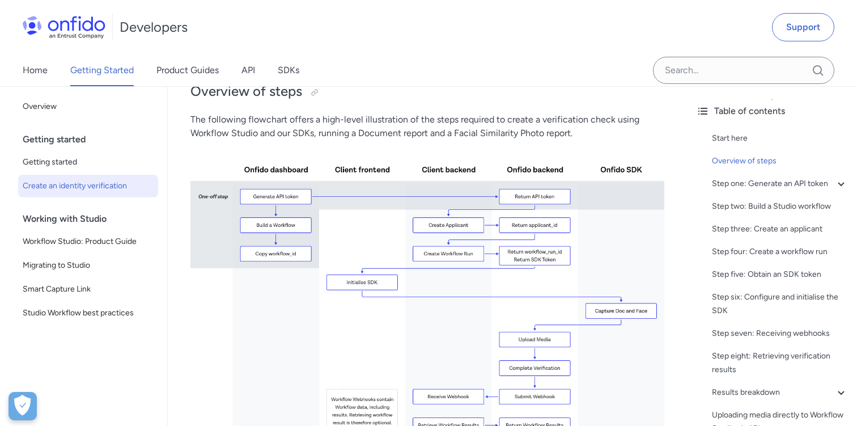
scroll to position [199, 0]
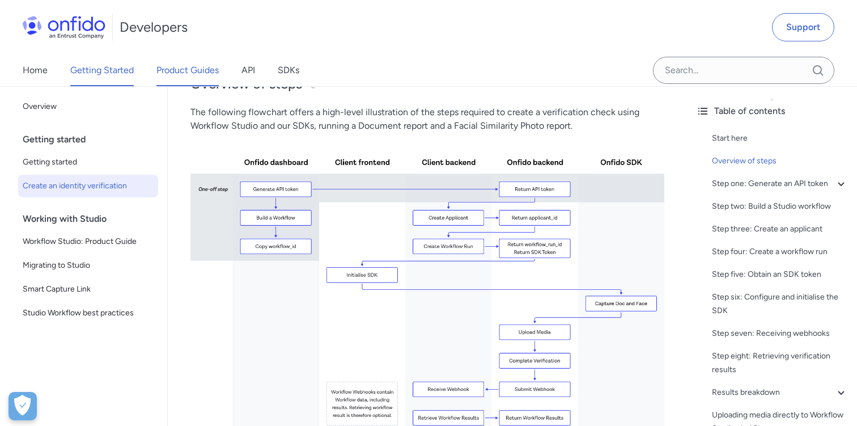
click at [174, 70] on link "Product Guides" at bounding box center [188, 70] width 62 height 32
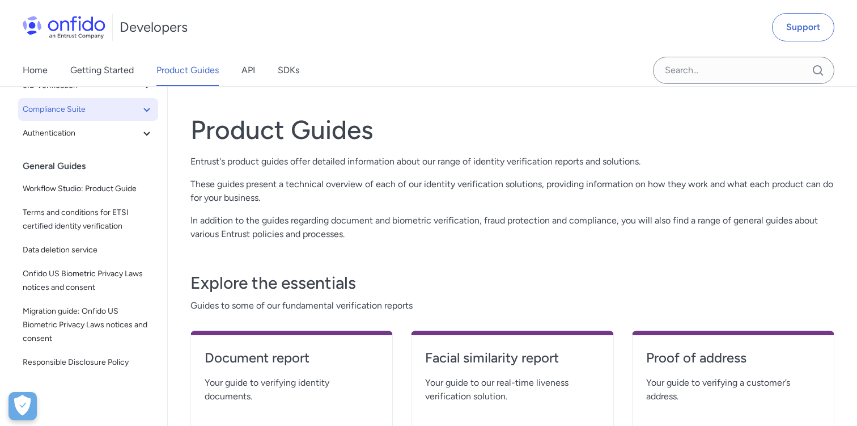
scroll to position [175, 0]
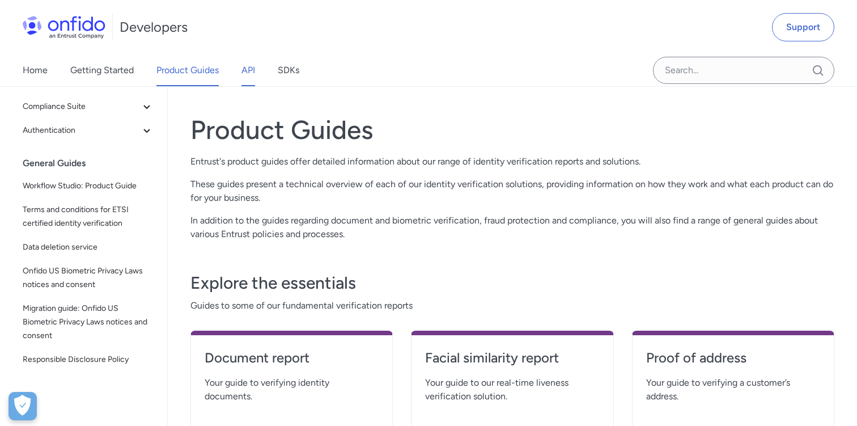
click at [247, 71] on link "API" at bounding box center [249, 70] width 14 height 32
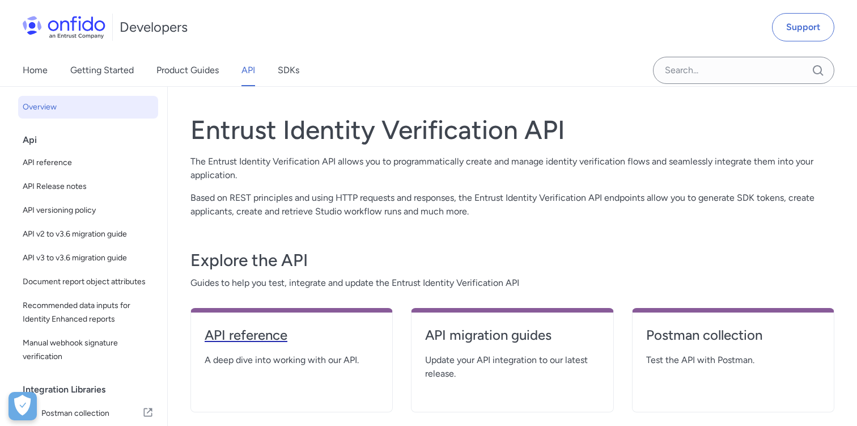
click at [253, 336] on h4 "API reference" at bounding box center [292, 335] width 174 height 18
select select "http"
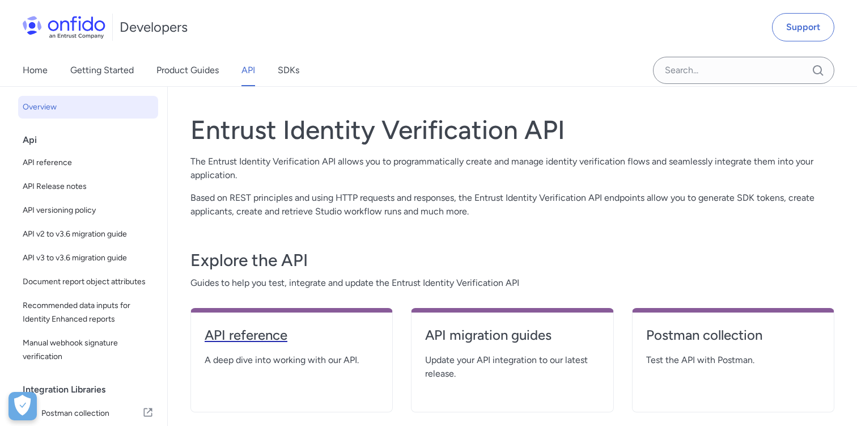
select select "http"
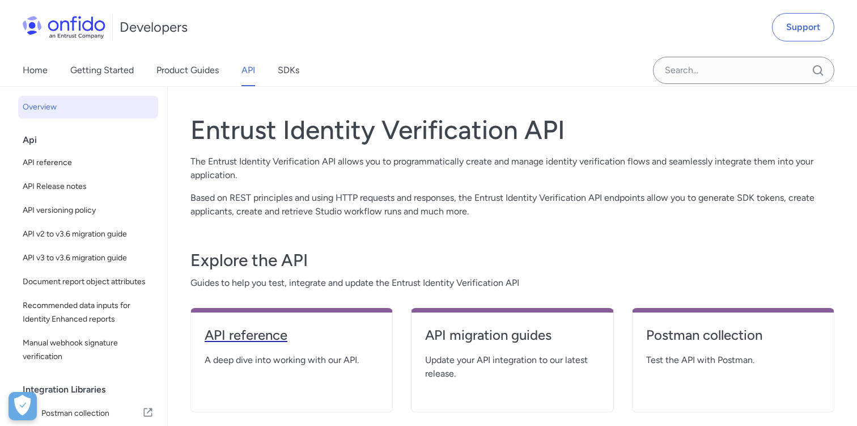
select select "http"
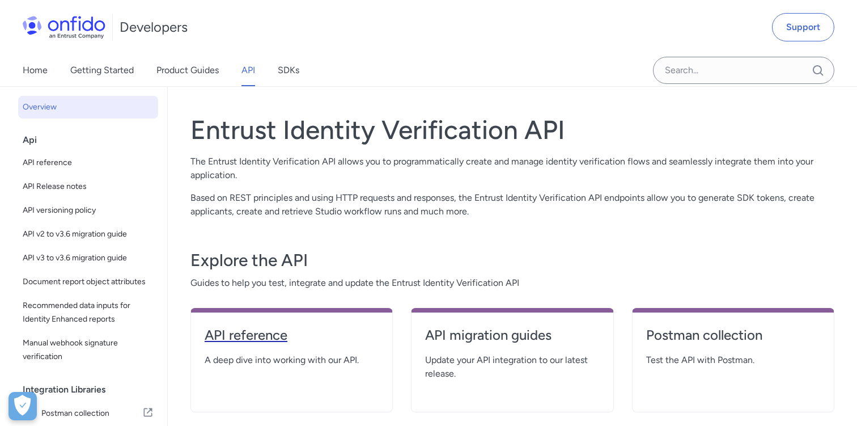
select select "http"
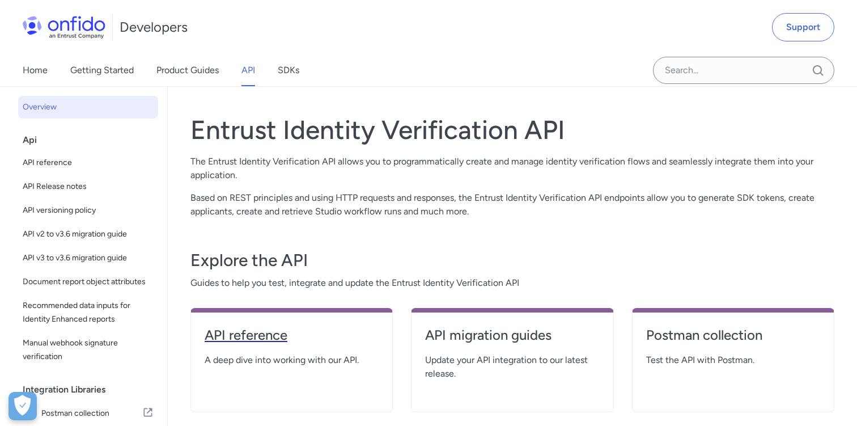
select select "http"
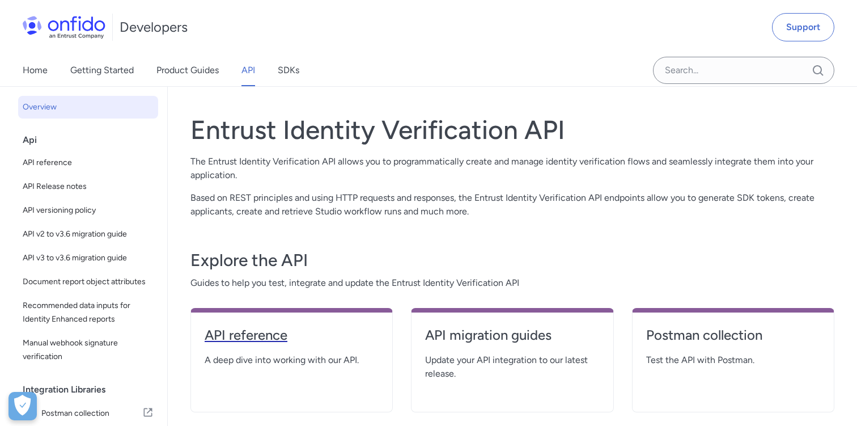
select select "http"
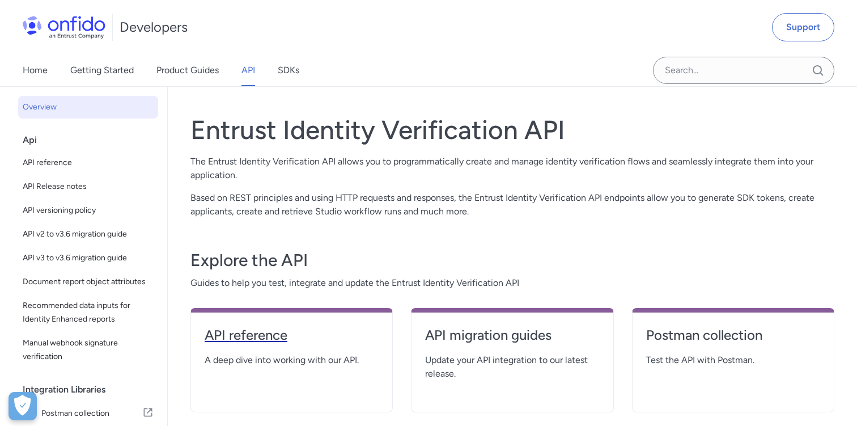
select select "http"
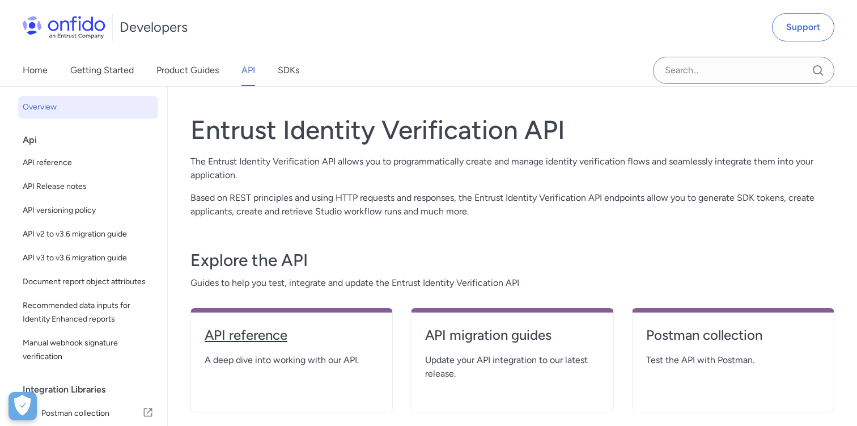
select select "http"
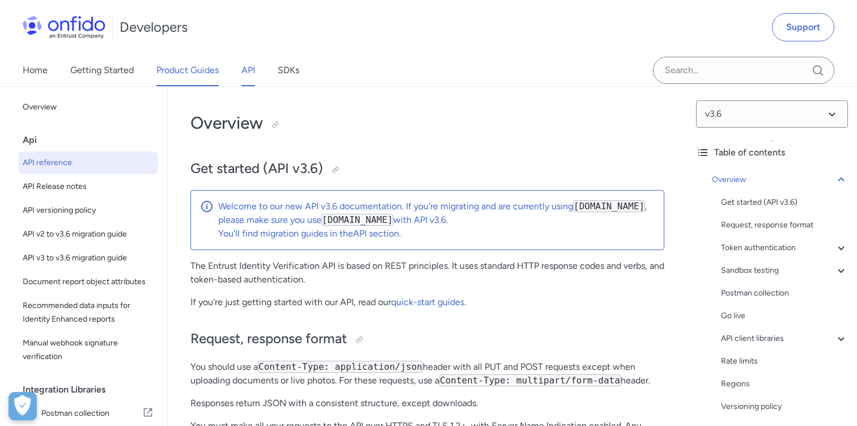
click at [180, 73] on link "Product Guides" at bounding box center [188, 70] width 62 height 32
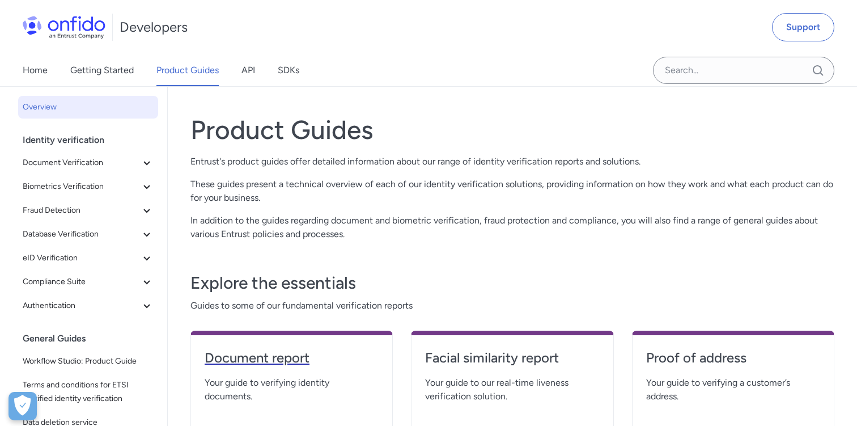
click at [268, 355] on h4 "Document report" at bounding box center [292, 358] width 174 height 18
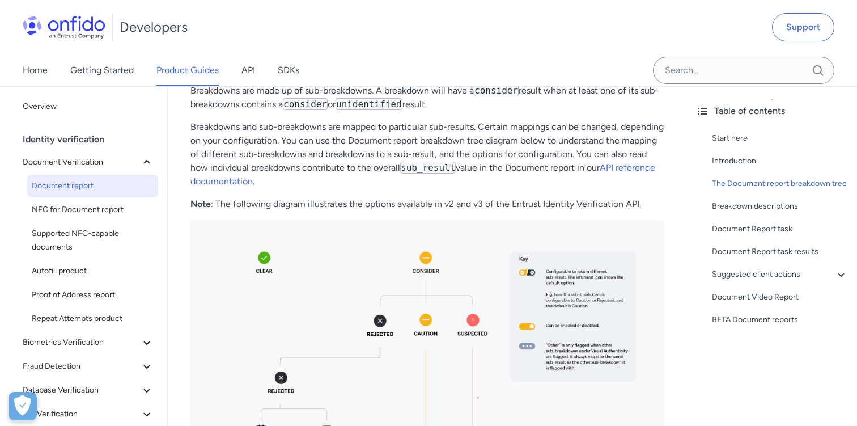
scroll to position [745, 0]
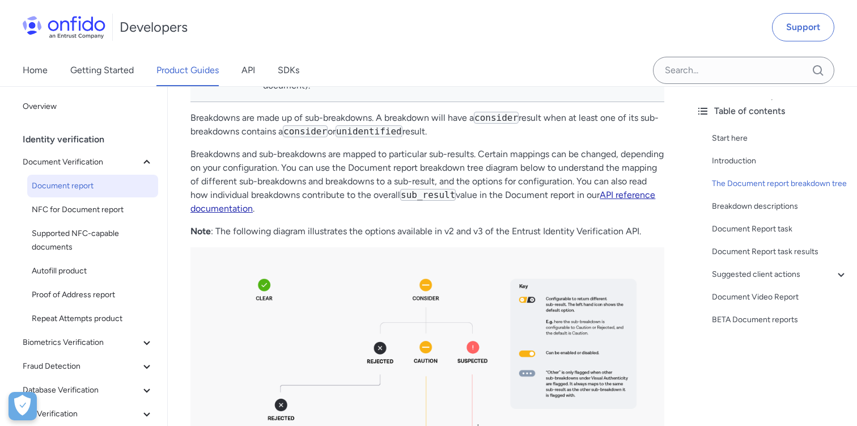
click at [298, 209] on link "API reference documentation" at bounding box center [423, 201] width 465 height 24
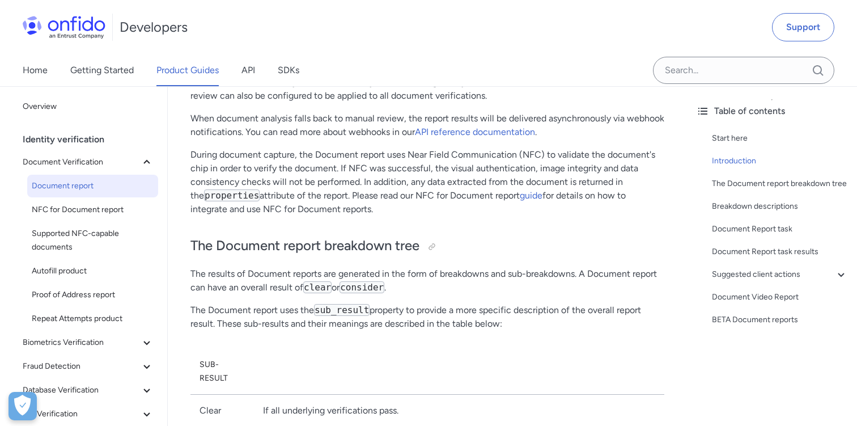
scroll to position [276, 0]
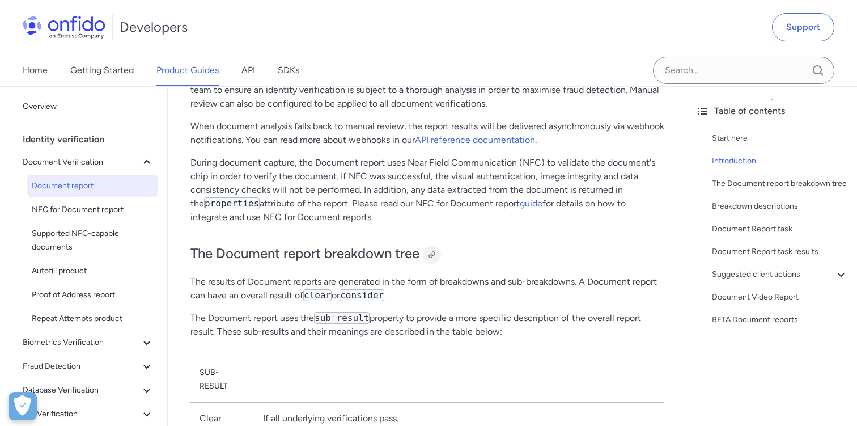
click at [433, 257] on div at bounding box center [432, 254] width 9 height 9
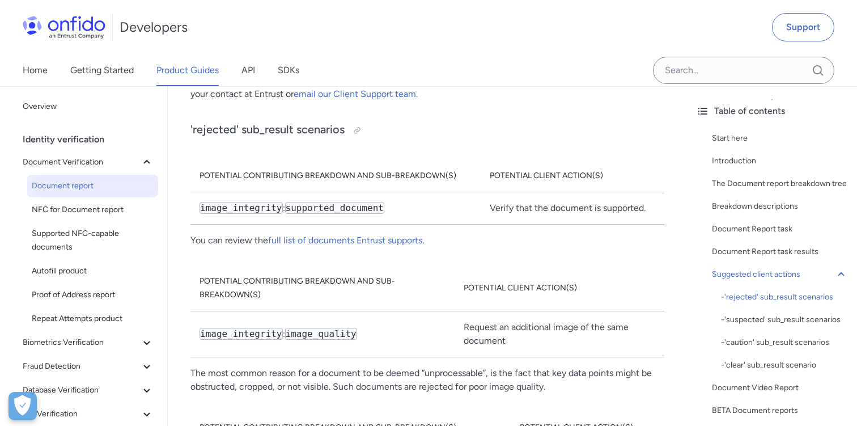
scroll to position [5876, 0]
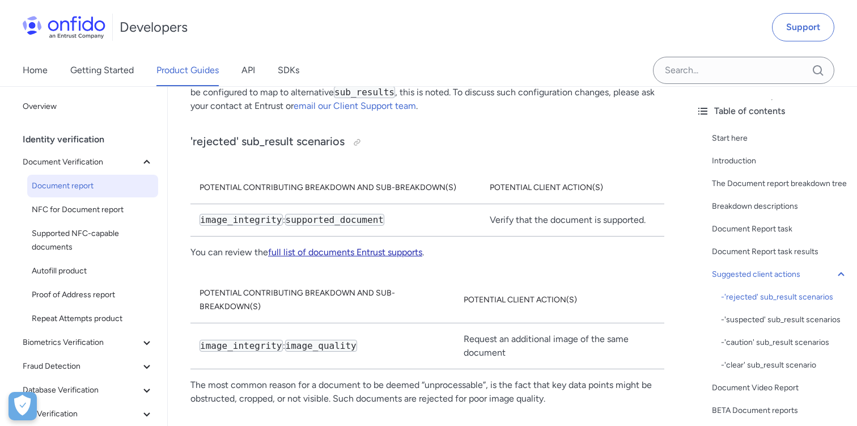
click at [387, 253] on link "full list of documents Entrust supports" at bounding box center [345, 252] width 154 height 11
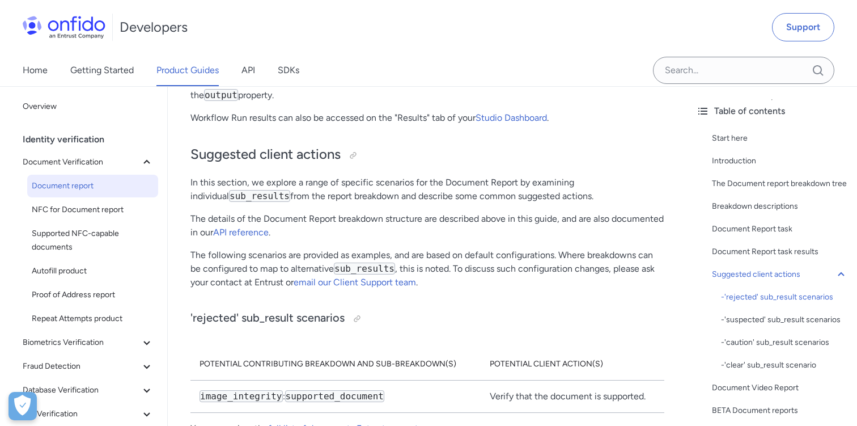
scroll to position [5689, 0]
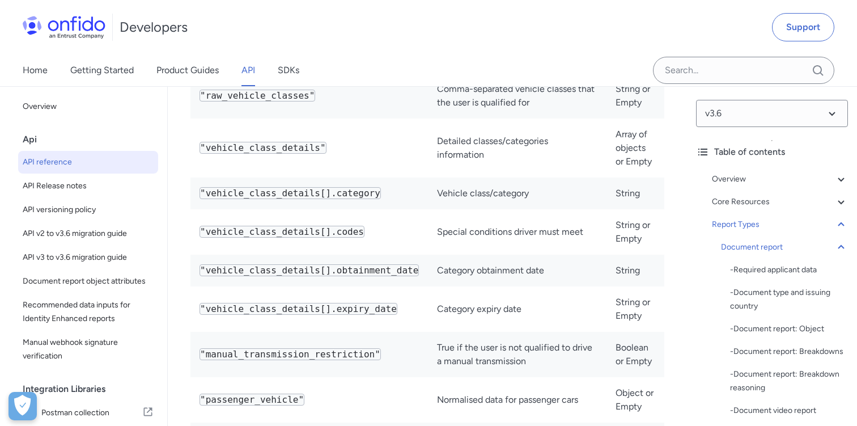
scroll to position [57207, 0]
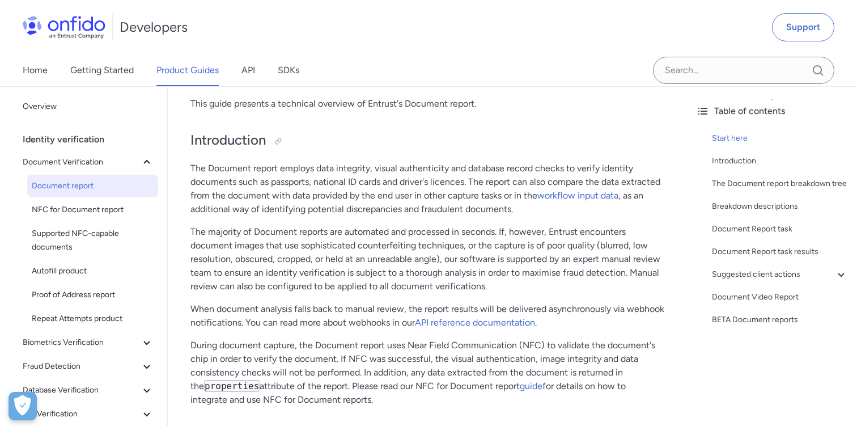
scroll to position [96, 0]
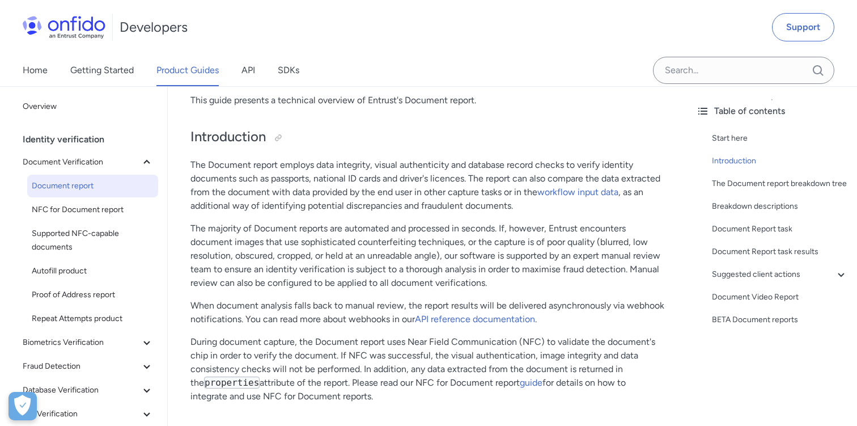
drag, startPoint x: 188, startPoint y: 160, endPoint x: 344, endPoint y: 392, distance: 279.0
copy div "The Document report employs data integrity, visual authenticity and database re…"
click at [459, 202] on p "The Document report employs data integrity, visual authenticity and database re…" at bounding box center [428, 185] width 474 height 54
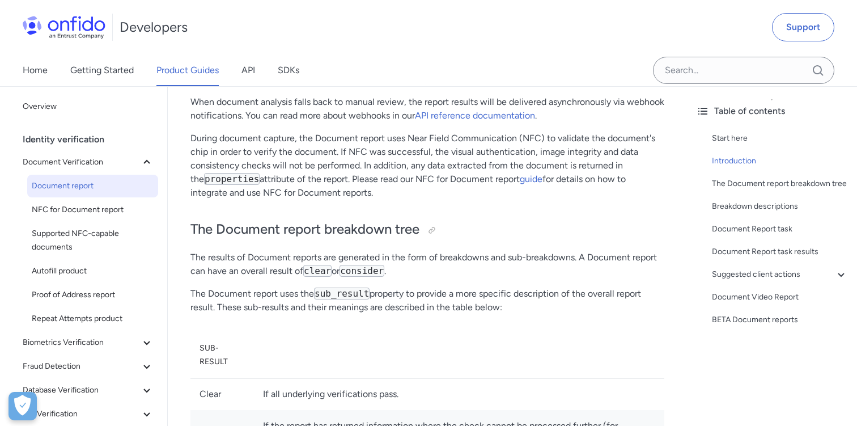
scroll to position [316, 0]
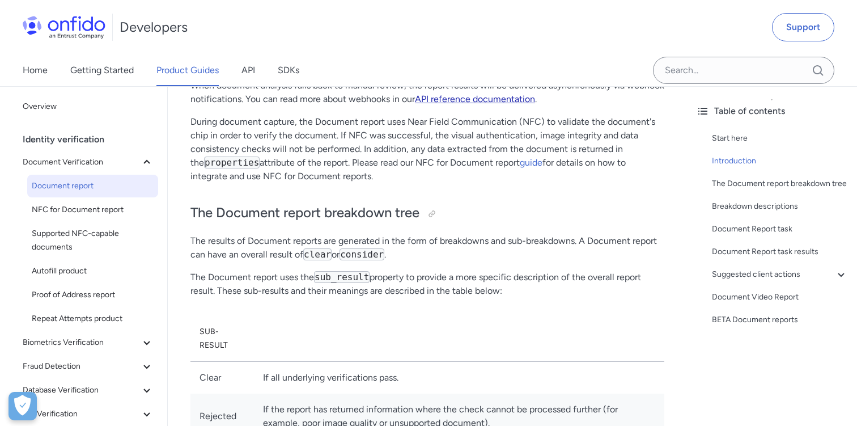
click at [488, 100] on link "API reference documentation" at bounding box center [475, 99] width 120 height 11
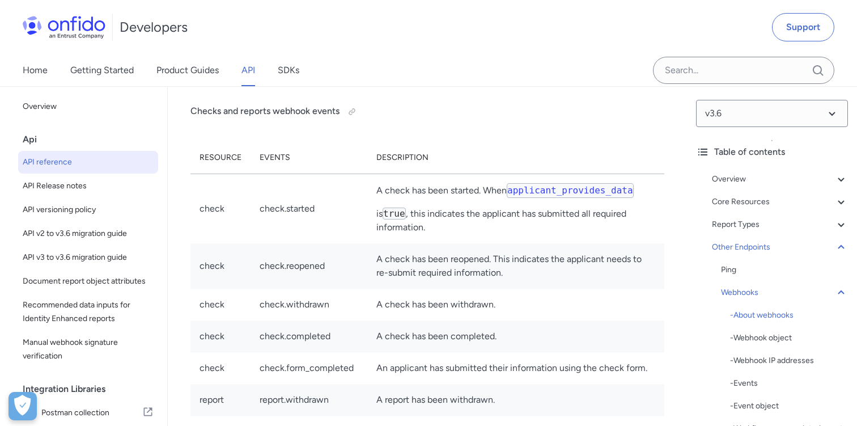
scroll to position [100552, 0]
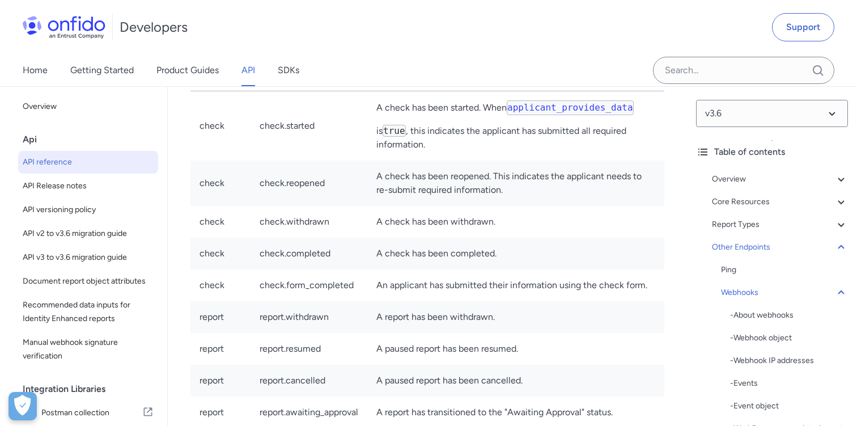
scroll to position [100660, 0]
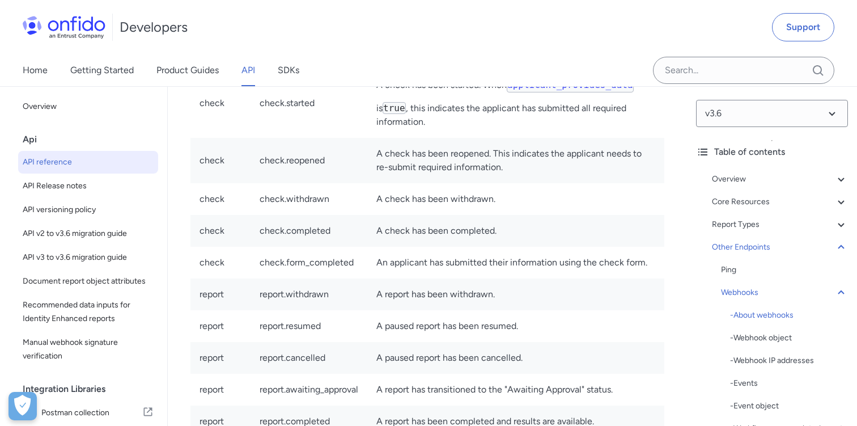
drag, startPoint x: 607, startPoint y: 217, endPoint x: 620, endPoint y: 217, distance: 13.6
drag, startPoint x: 607, startPoint y: 216, endPoint x: 621, endPoint y: 216, distance: 13.6
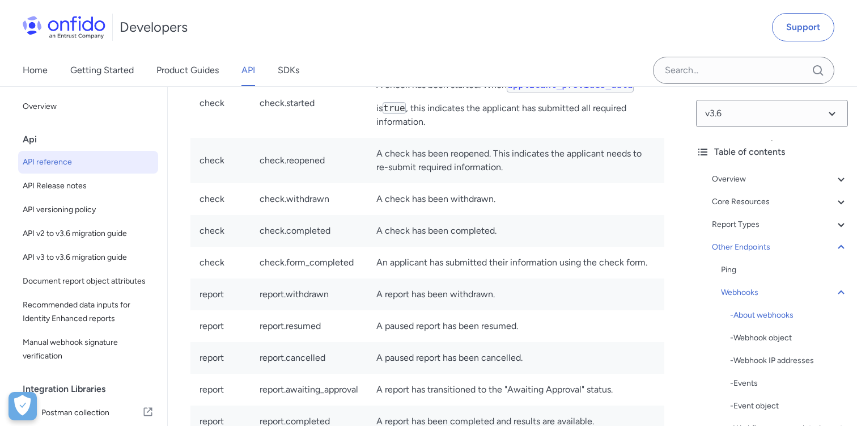
drag, startPoint x: 436, startPoint y: 230, endPoint x: 513, endPoint y: 231, distance: 77.1
drag, startPoint x: 516, startPoint y: 231, endPoint x: 659, endPoint y: 230, distance: 142.9
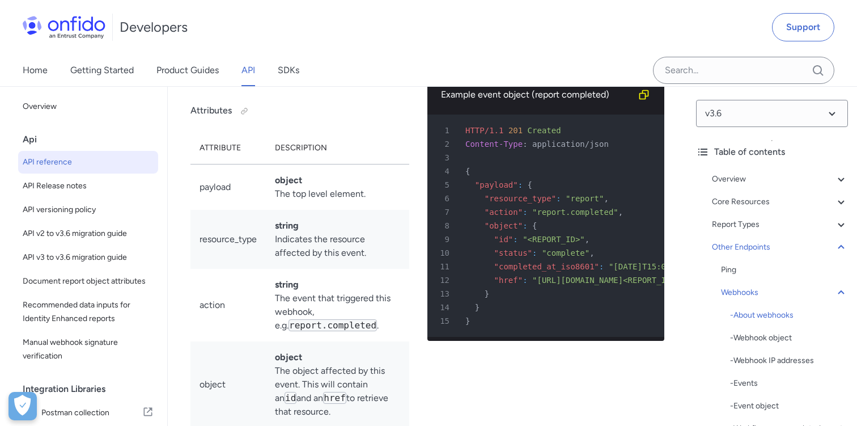
scroll to position [101054, 0]
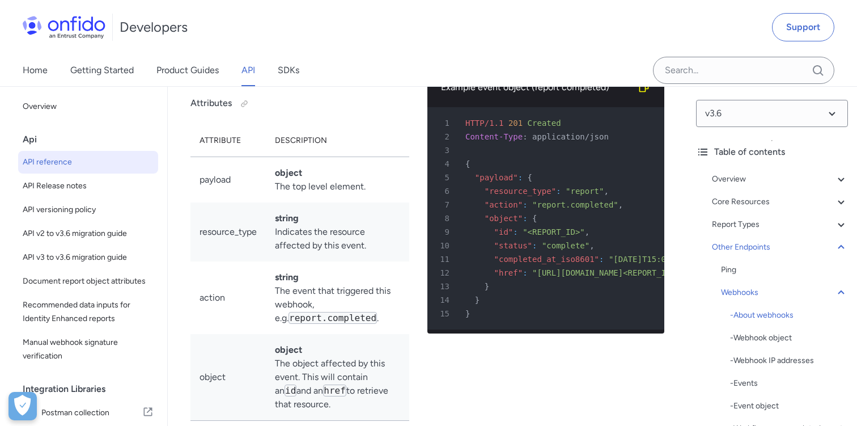
drag, startPoint x: 202, startPoint y: 139, endPoint x: 595, endPoint y: 188, distance: 396.0
copy div "Duplicate events We guarantee at-least-once delivery of webhooks, which means t…"
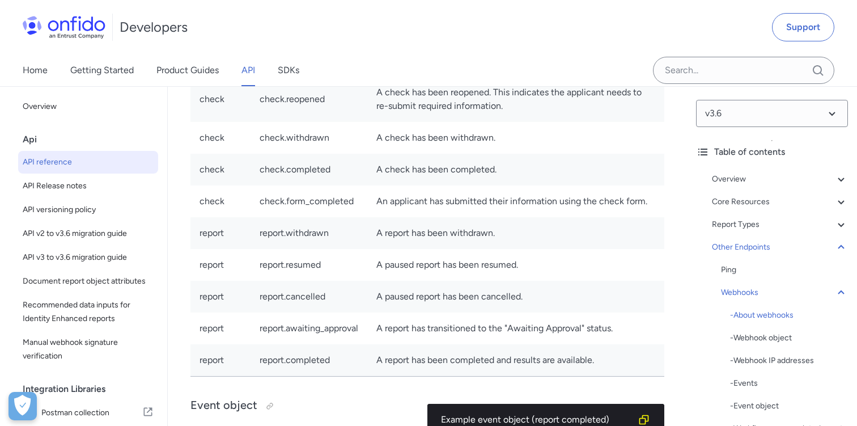
scroll to position [100704, 0]
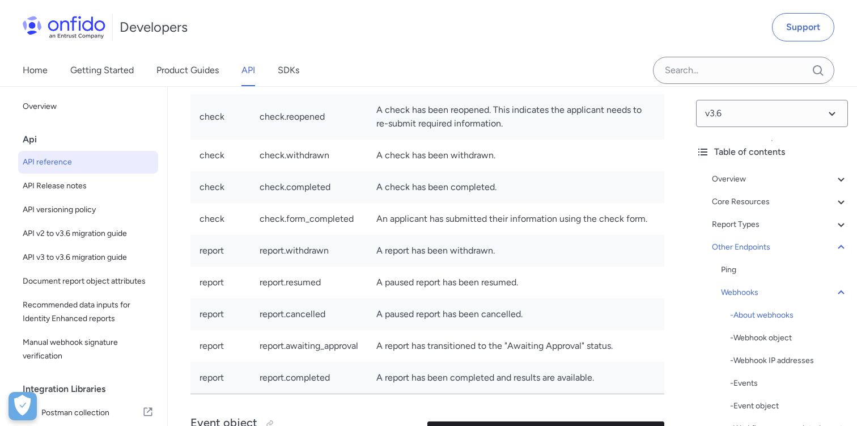
drag, startPoint x: 266, startPoint y: 221, endPoint x: 363, endPoint y: 221, distance: 97.0
drag, startPoint x: 484, startPoint y: 188, endPoint x: 623, endPoint y: 188, distance: 139.5
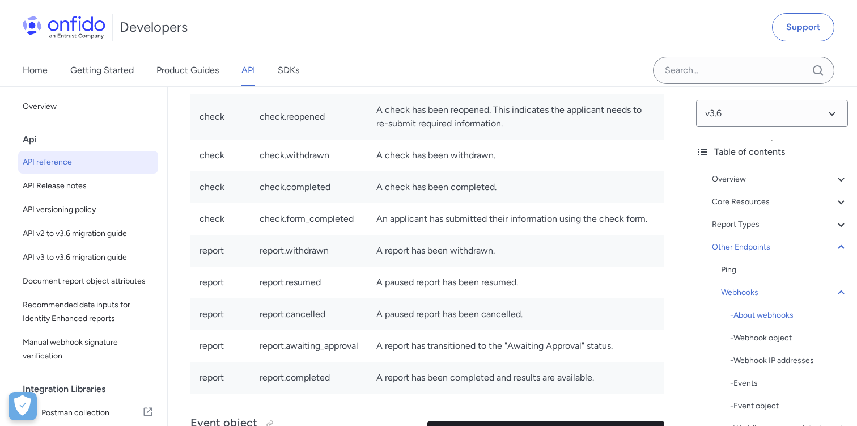
drag, startPoint x: 282, startPoint y: 143, endPoint x: 635, endPoint y: 201, distance: 356.8
copy div "Retry logic Upon receiving a webhook notification, you should acknowledge succe…"
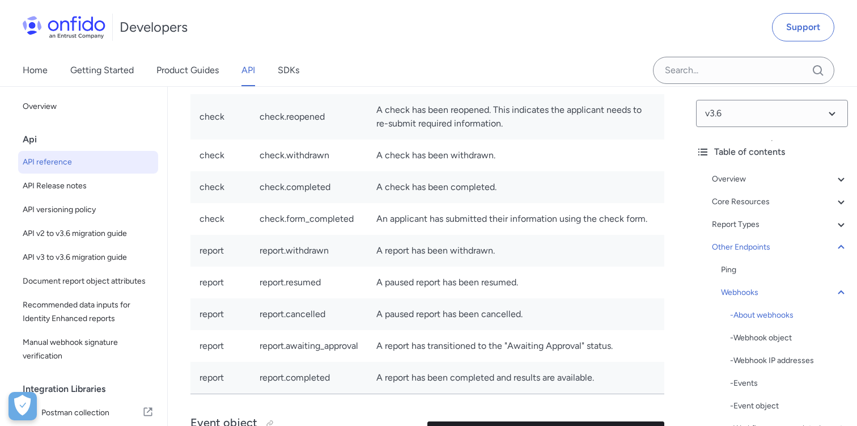
drag, startPoint x: 315, startPoint y: 186, endPoint x: 398, endPoint y: 186, distance: 82.2
drag, startPoint x: 390, startPoint y: 185, endPoint x: 514, endPoint y: 188, distance: 124.8
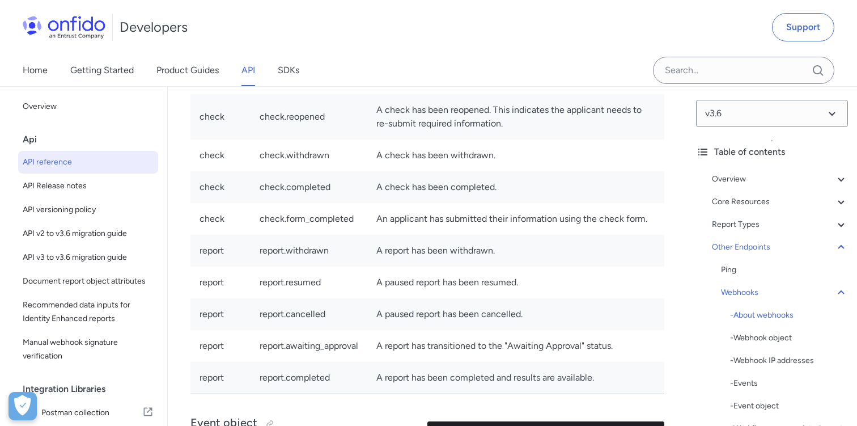
drag, startPoint x: 390, startPoint y: 296, endPoint x: 510, endPoint y: 296, distance: 120.2
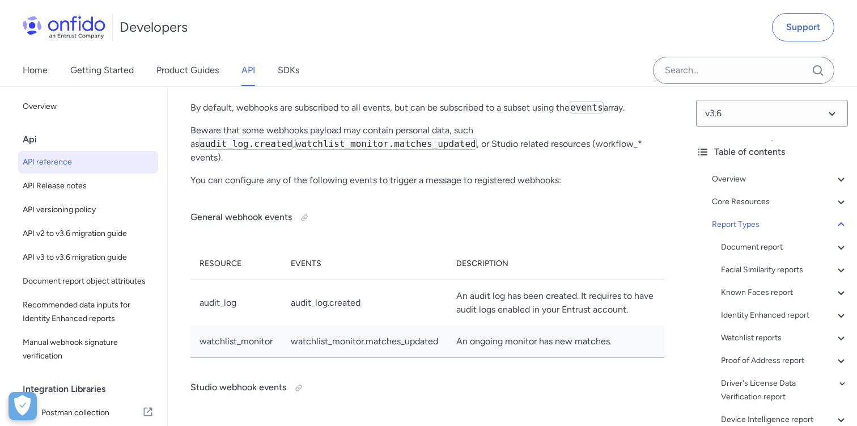
scroll to position [99953, 0]
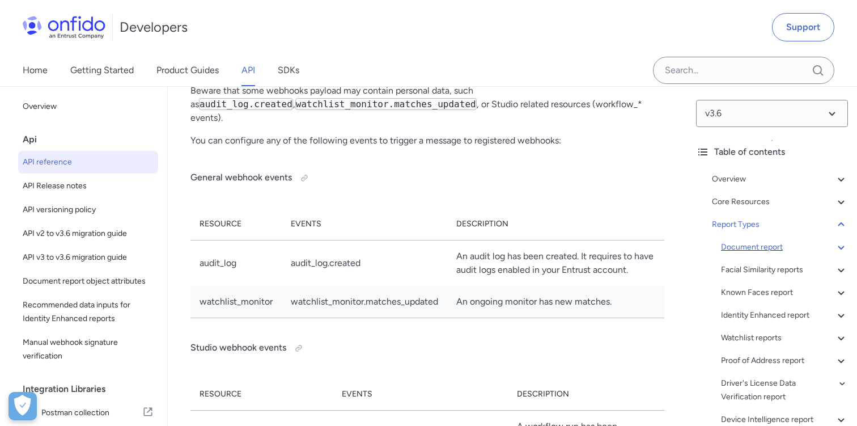
click at [834, 248] on div "Document report" at bounding box center [784, 247] width 127 height 14
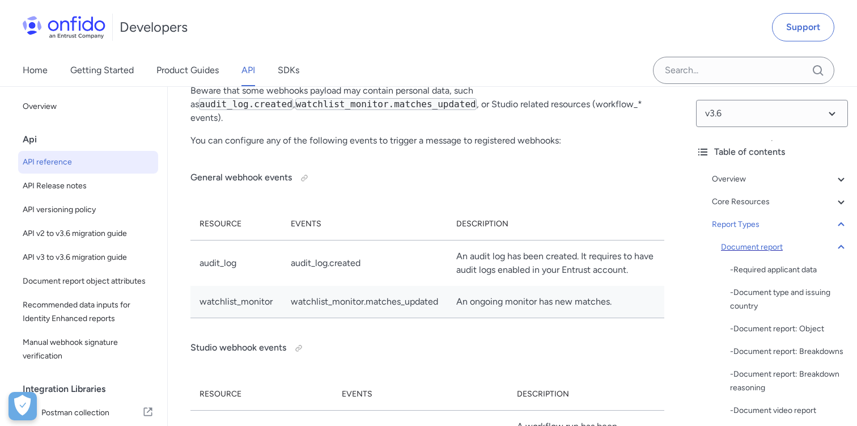
scroll to position [46577, 0]
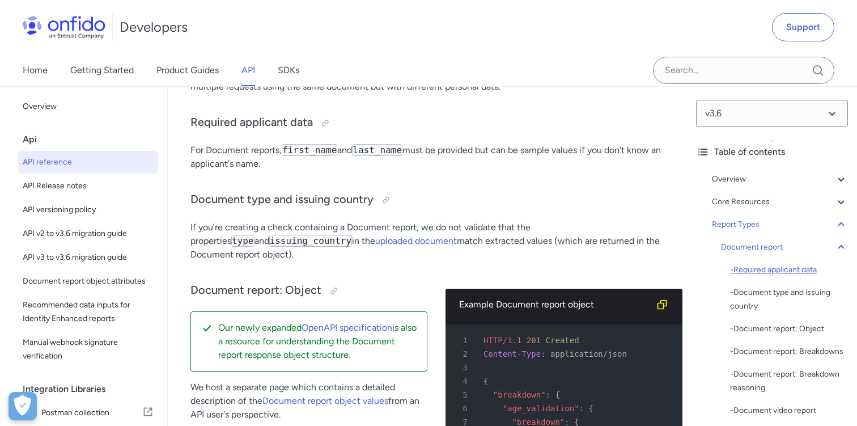
click at [789, 271] on div "- Required applicant data" at bounding box center [789, 270] width 118 height 14
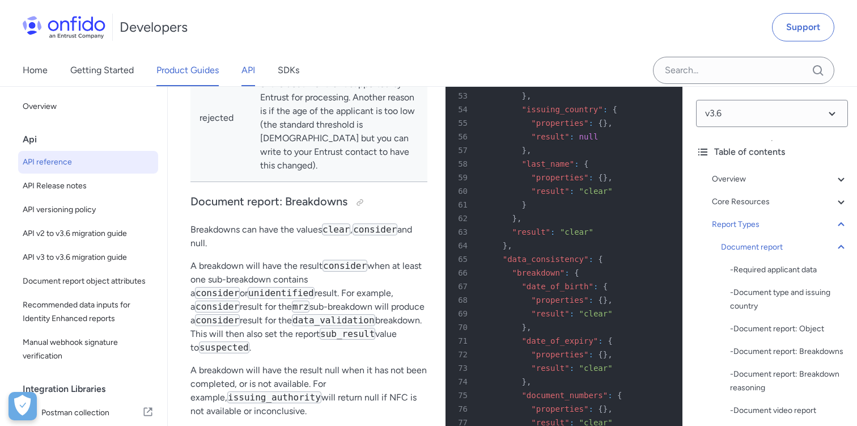
click at [177, 71] on link "Product Guides" at bounding box center [188, 70] width 62 height 32
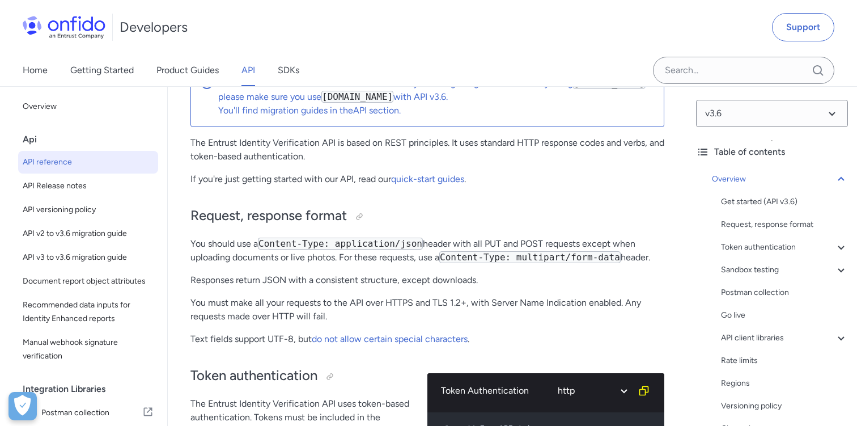
scroll to position [218, 0]
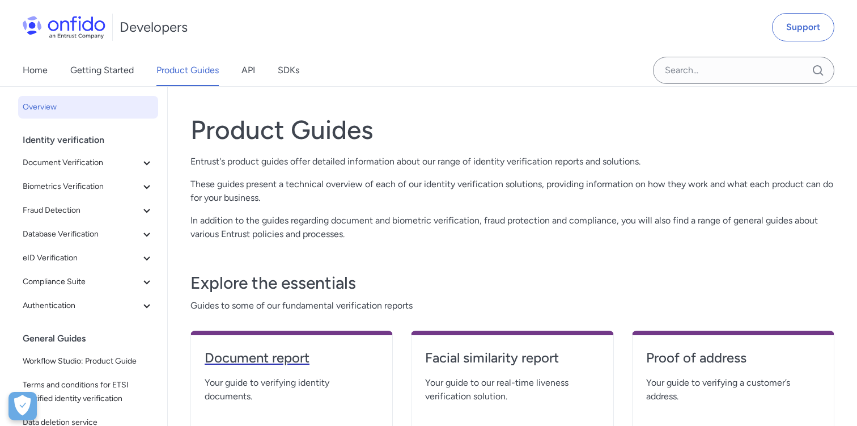
click at [257, 360] on h4 "Document report" at bounding box center [292, 358] width 174 height 18
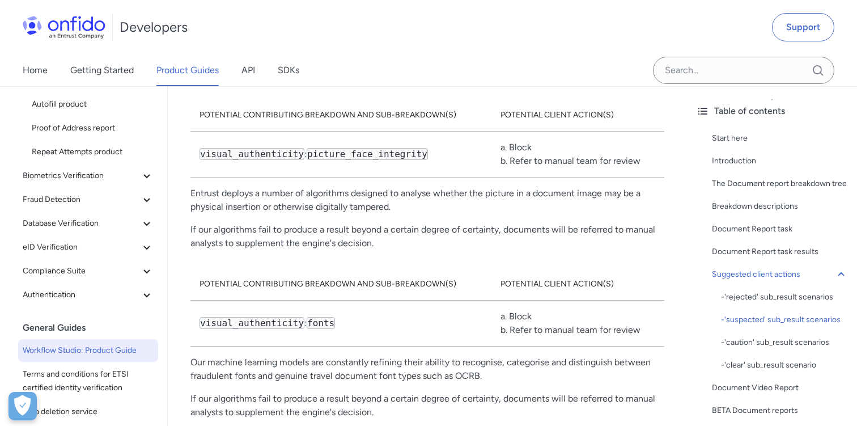
scroll to position [162, 0]
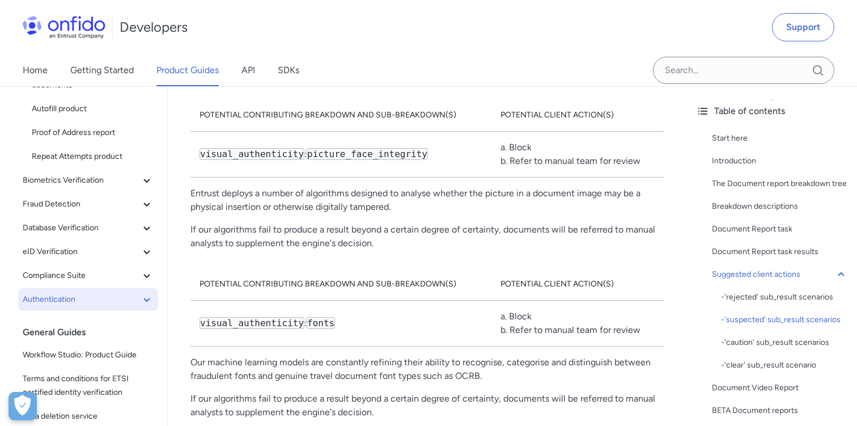
click at [145, 302] on icon at bounding box center [147, 300] width 14 height 14
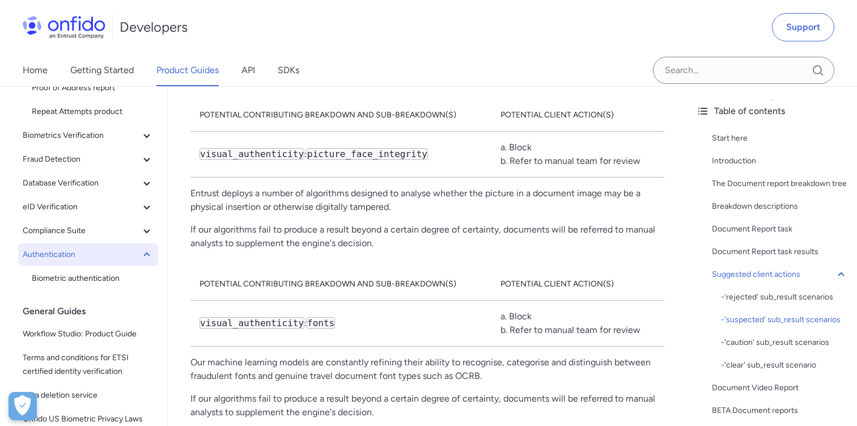
scroll to position [208, 0]
click at [91, 280] on span "Biometric authentication" at bounding box center [93, 278] width 122 height 14
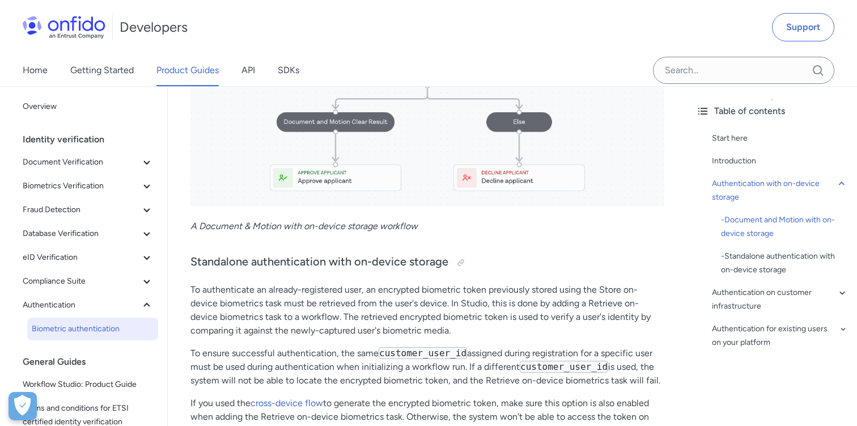
scroll to position [1118, 0]
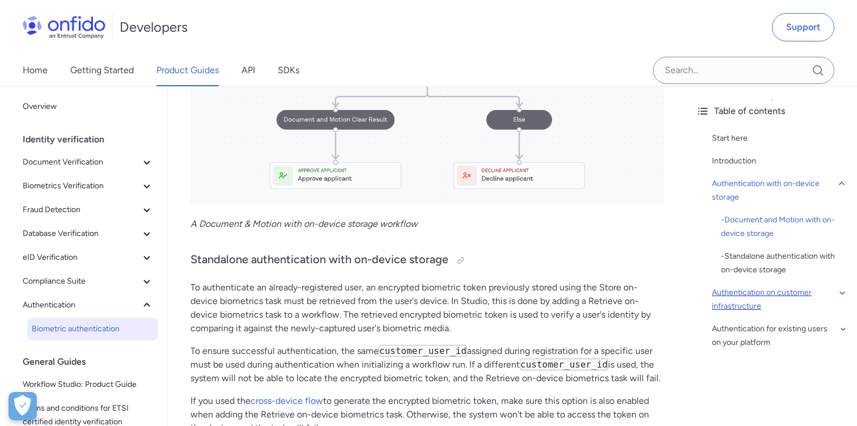
click at [841, 295] on icon at bounding box center [842, 293] width 11 height 14
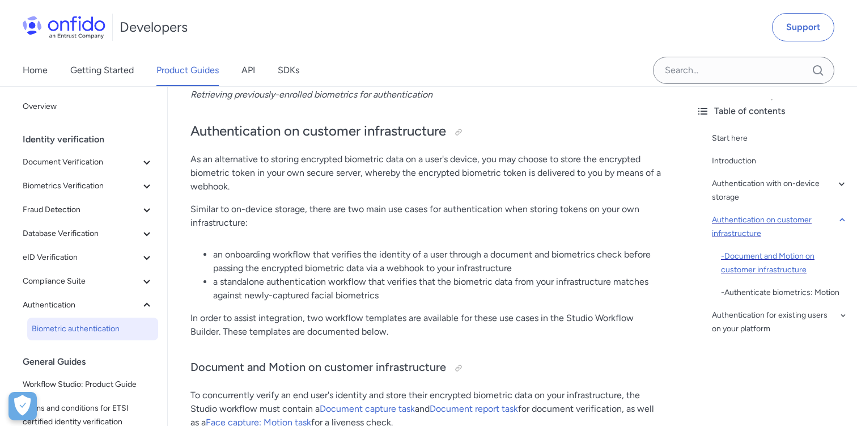
click at [749, 255] on div "- Document and Motion on customer infrastructure" at bounding box center [784, 263] width 127 height 27
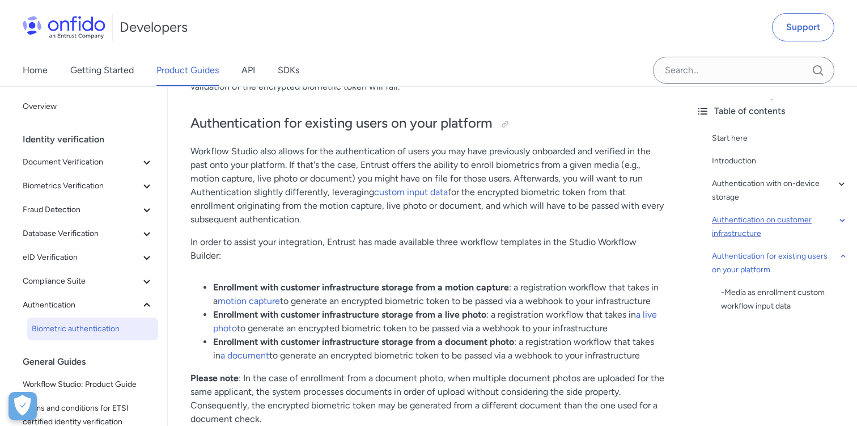
scroll to position [3893, 0]
click at [121, 69] on link "Getting Started" at bounding box center [102, 70] width 64 height 32
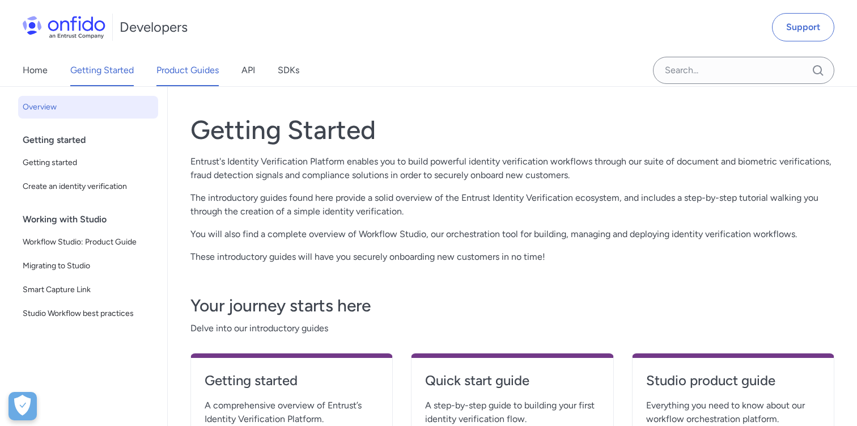
click at [195, 64] on link "Product Guides" at bounding box center [188, 70] width 62 height 32
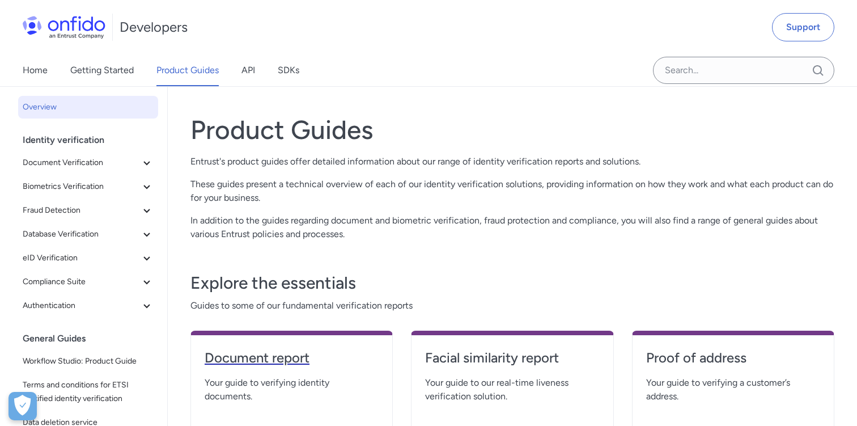
click at [277, 353] on h4 "Document report" at bounding box center [292, 358] width 174 height 18
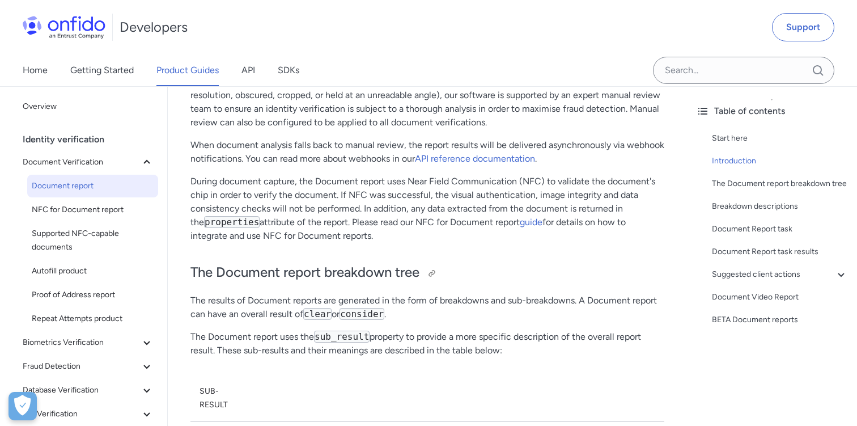
scroll to position [256, 0]
click at [471, 160] on link "API reference documentation" at bounding box center [475, 159] width 120 height 11
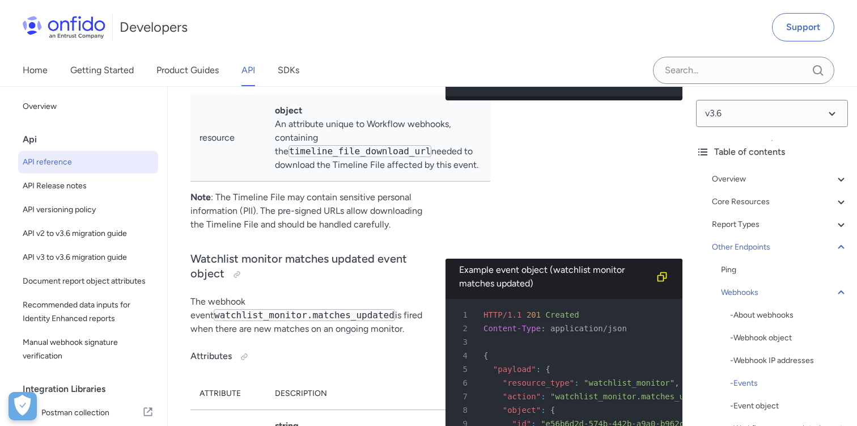
scroll to position [103212, 0]
drag, startPoint x: 512, startPoint y: 195, endPoint x: 549, endPoint y: 195, distance: 36.9
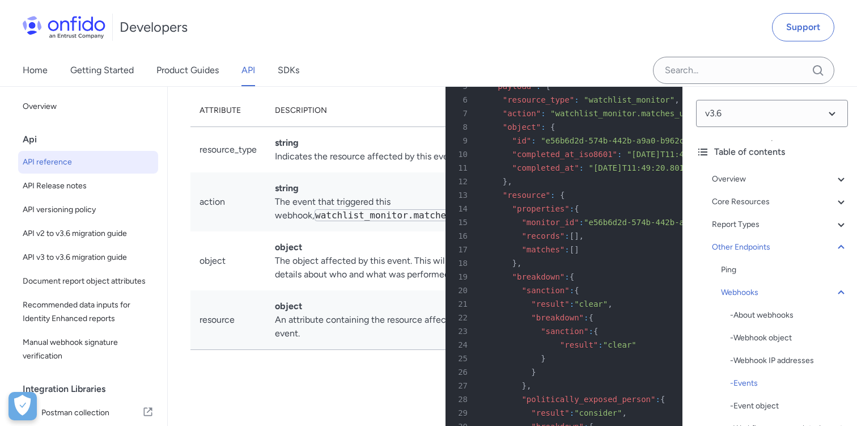
scroll to position [103501, 0]
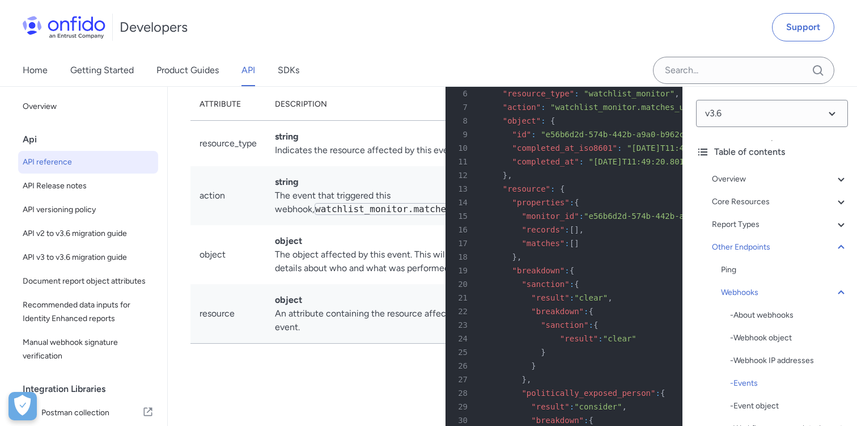
drag, startPoint x: 192, startPoint y: 192, endPoint x: 339, endPoint y: 191, distance: 146.9
drag, startPoint x: 192, startPoint y: 193, endPoint x: 336, endPoint y: 193, distance: 143.5
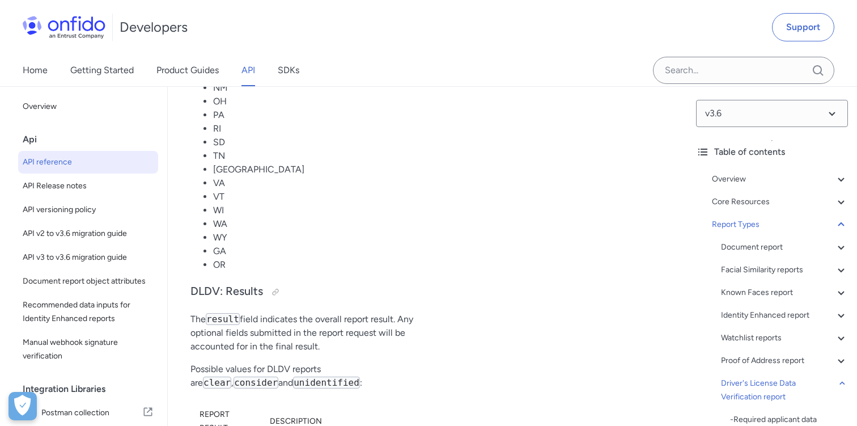
scroll to position [88726, 0]
drag, startPoint x: 535, startPoint y: 236, endPoint x: 588, endPoint y: 235, distance: 52.2
